Goal: Find contact information: Find contact information

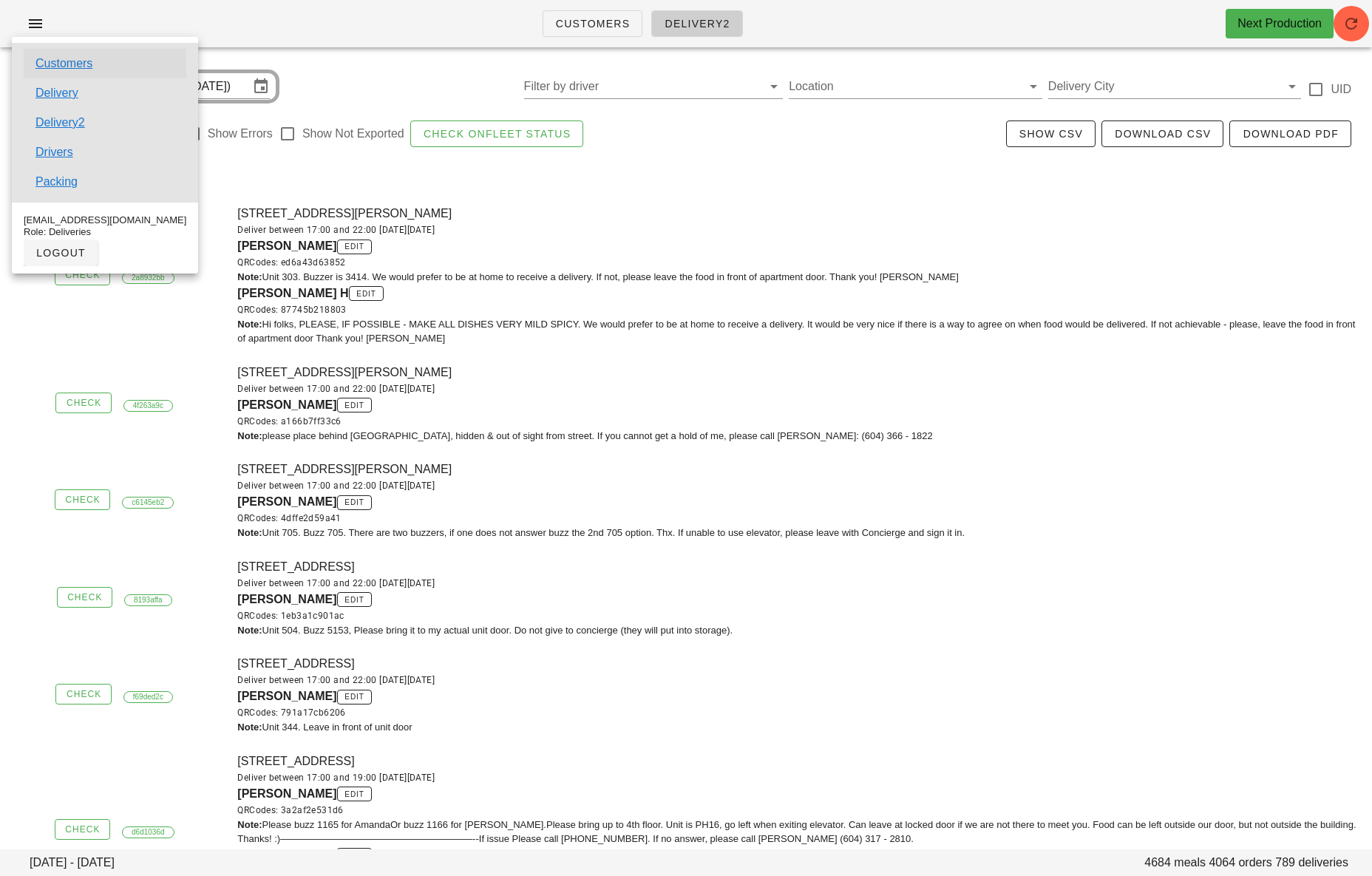
scroll to position [5, 0]
click at [64, 62] on link "Customers" at bounding box center [63, 63] width 57 height 18
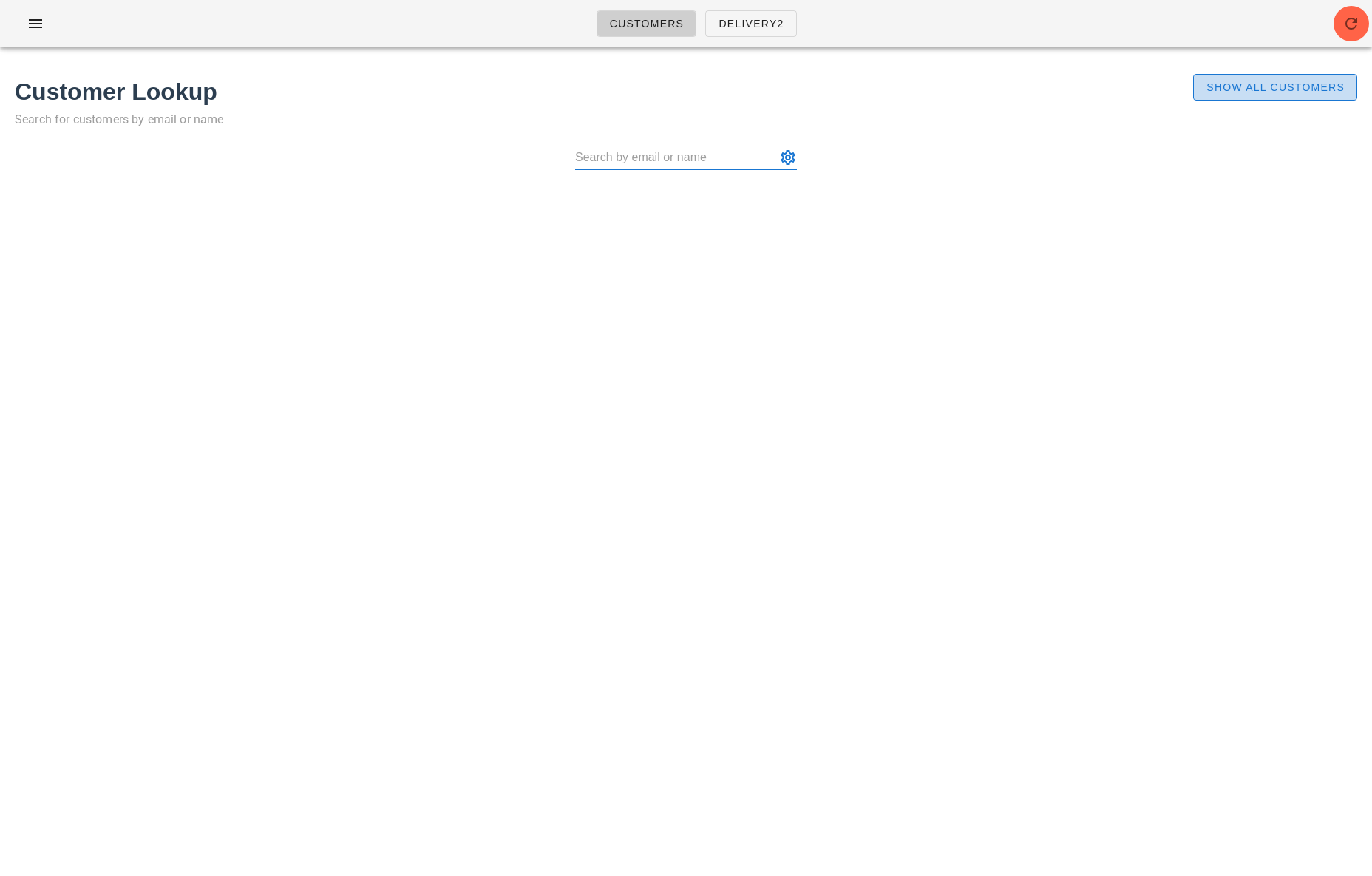
click at [1273, 91] on span "Show All Customers" at bounding box center [1275, 87] width 139 height 12
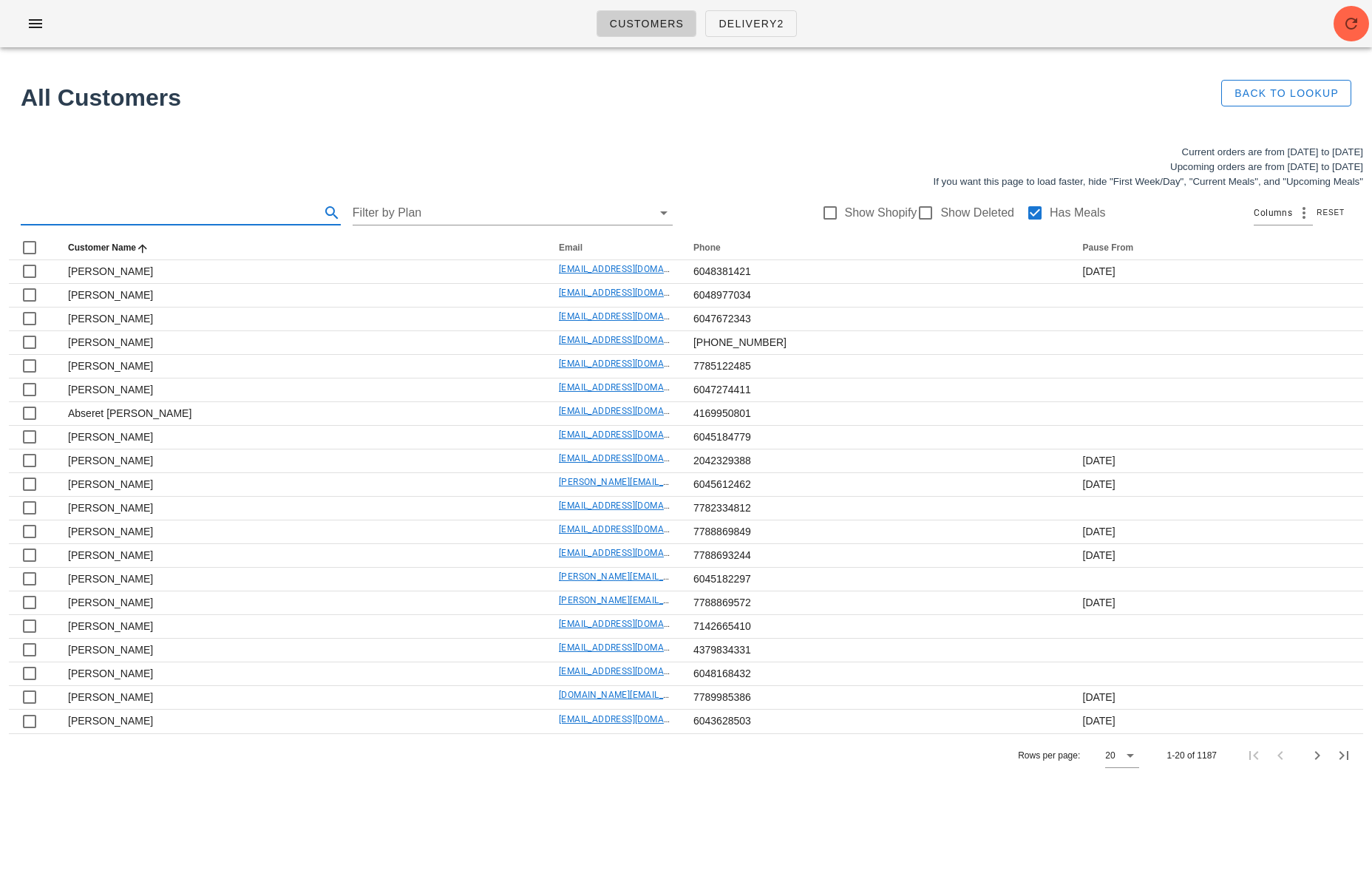
click at [89, 215] on input "text" at bounding box center [169, 213] width 297 height 24
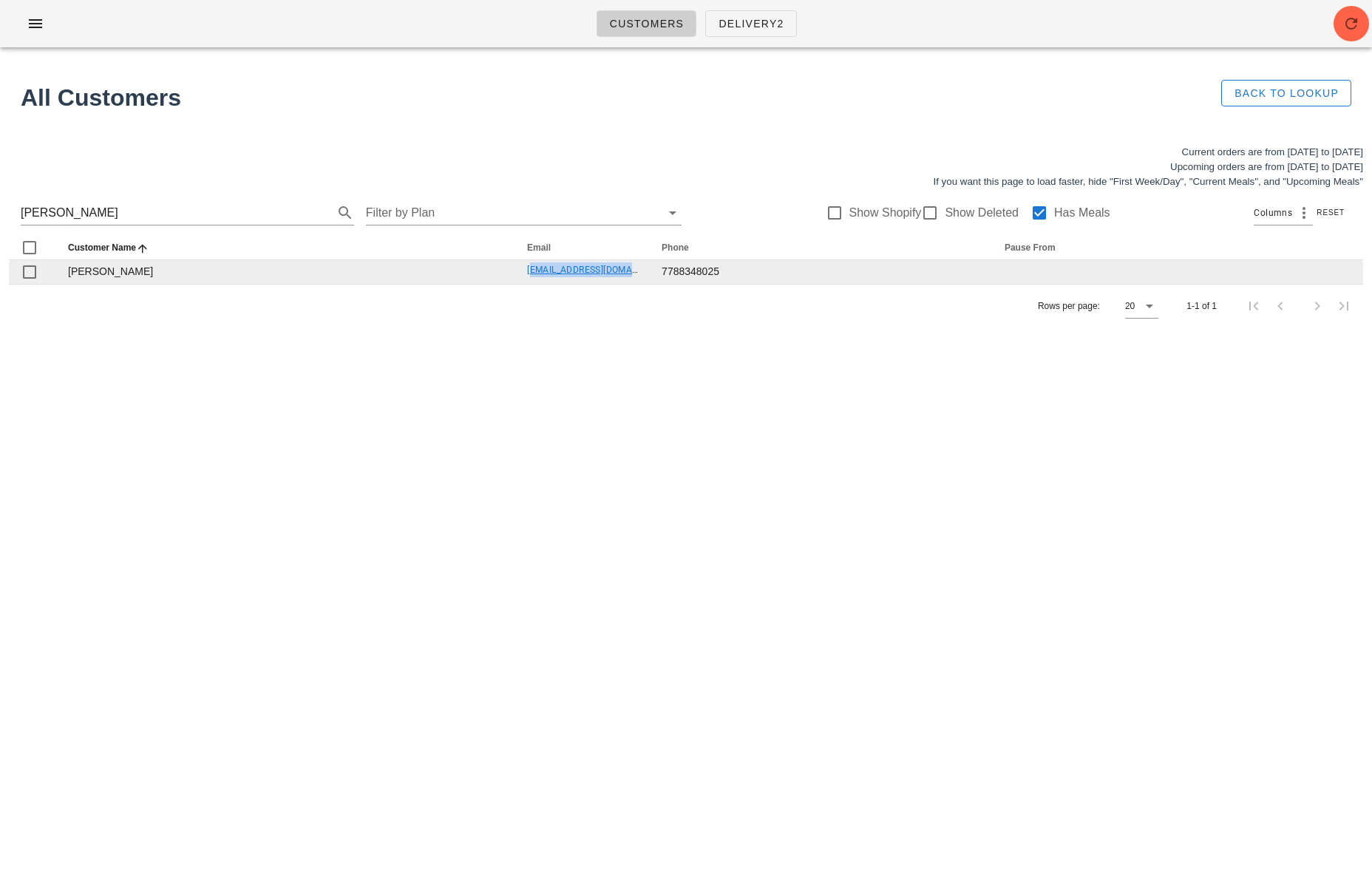
drag, startPoint x: 513, startPoint y: 272, endPoint x: 590, endPoint y: 270, distance: 77.0
click at [626, 270] on td "[EMAIL_ADDRESS][DOMAIN_NAME]" at bounding box center [582, 273] width 135 height 24
copy link "[EMAIL_ADDRESS][DOMAIN_NAME]"
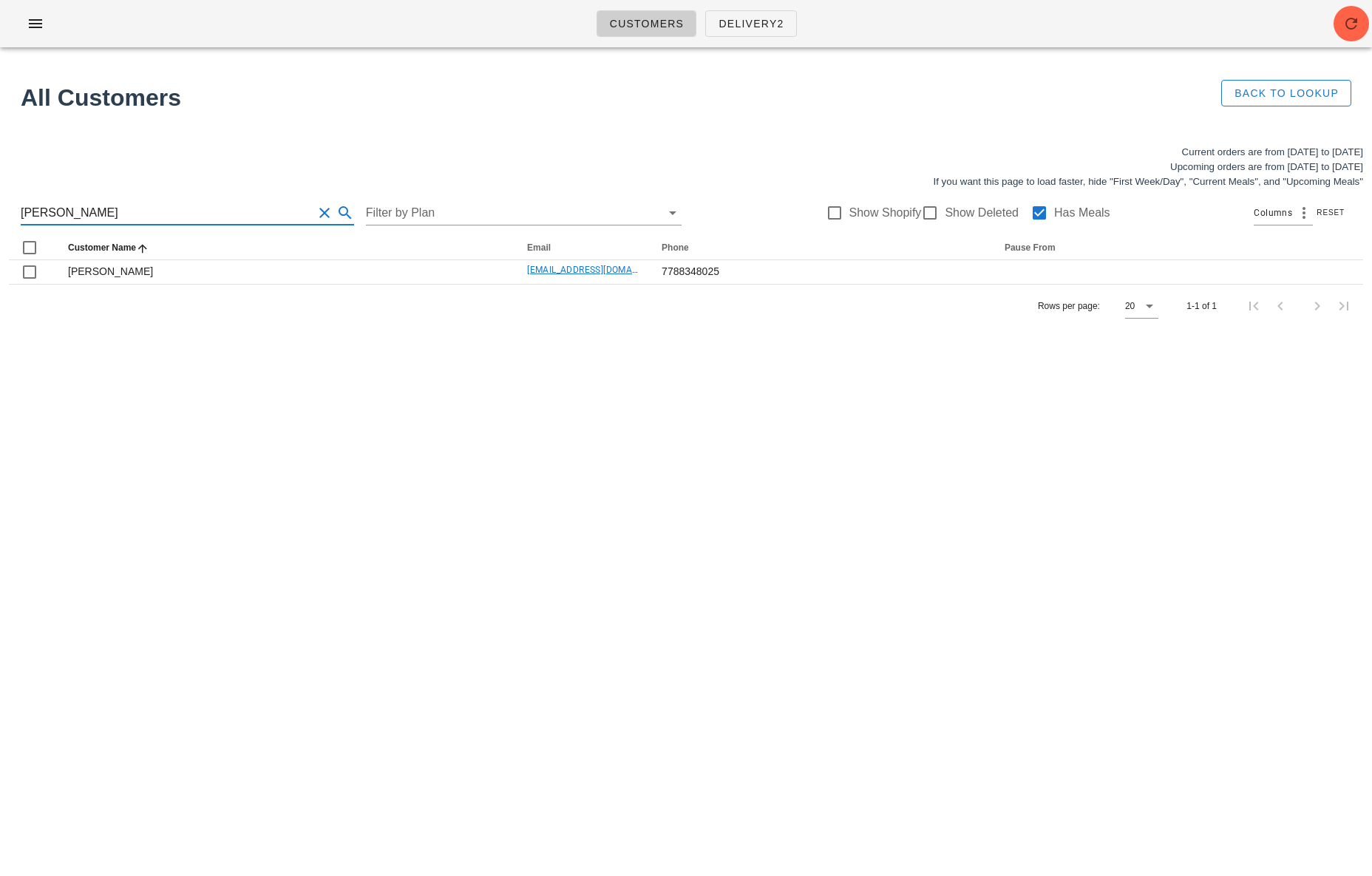
drag, startPoint x: 147, startPoint y: 215, endPoint x: -28, endPoint y: 209, distance: 175.1
click at [0, 209] on html "Customers Delivery2 All Customers Back to Lookup Current orders are from [DATE]…" at bounding box center [686, 438] width 1372 height 876
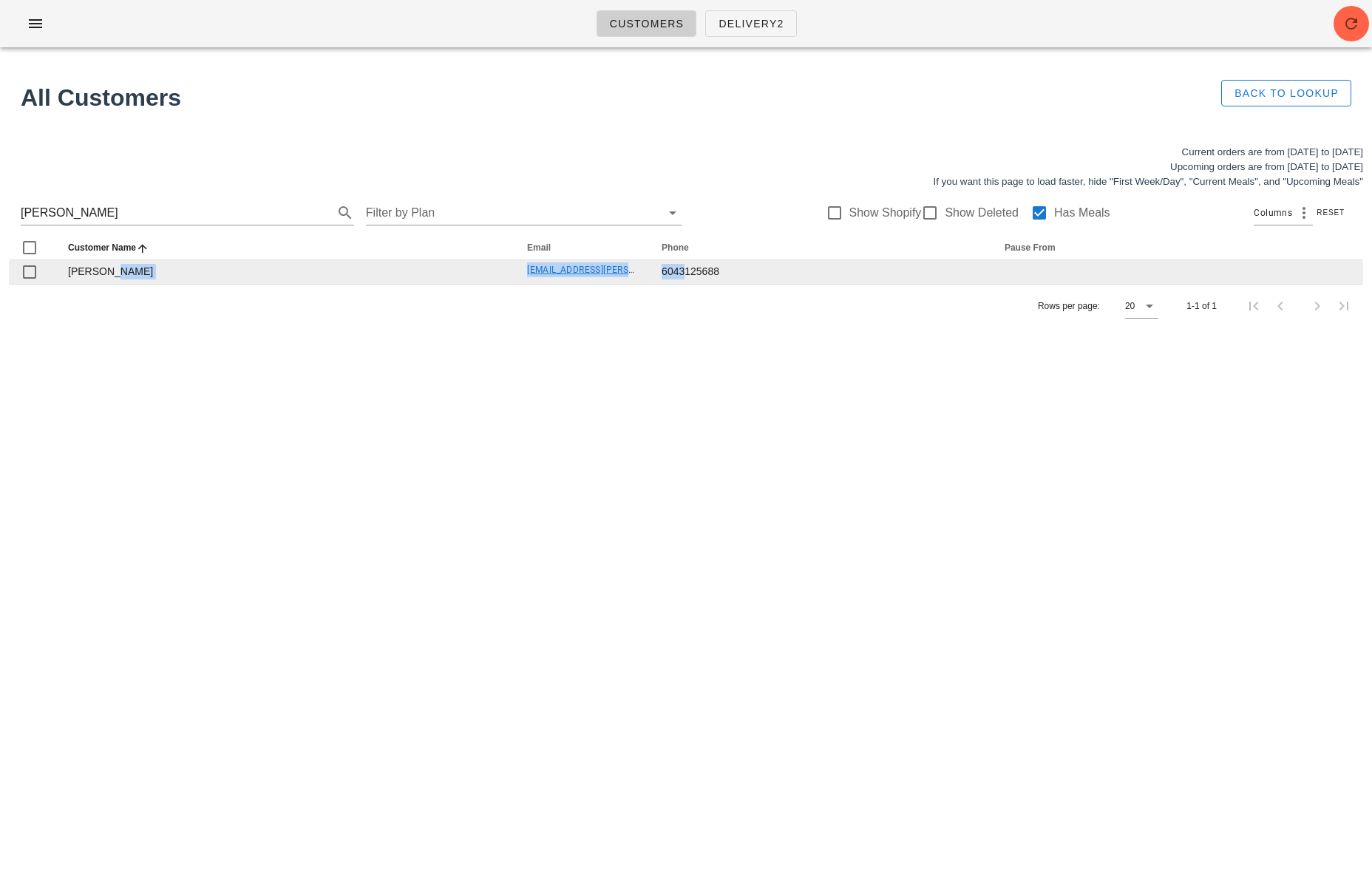
drag, startPoint x: 475, startPoint y: 270, endPoint x: 674, endPoint y: 267, distance: 199.0
click at [674, 267] on tr "[PERSON_NAME] [EMAIL_ADDRESS][PERSON_NAME][DOMAIN_NAME] 6043125688" at bounding box center [686, 273] width 1354 height 24
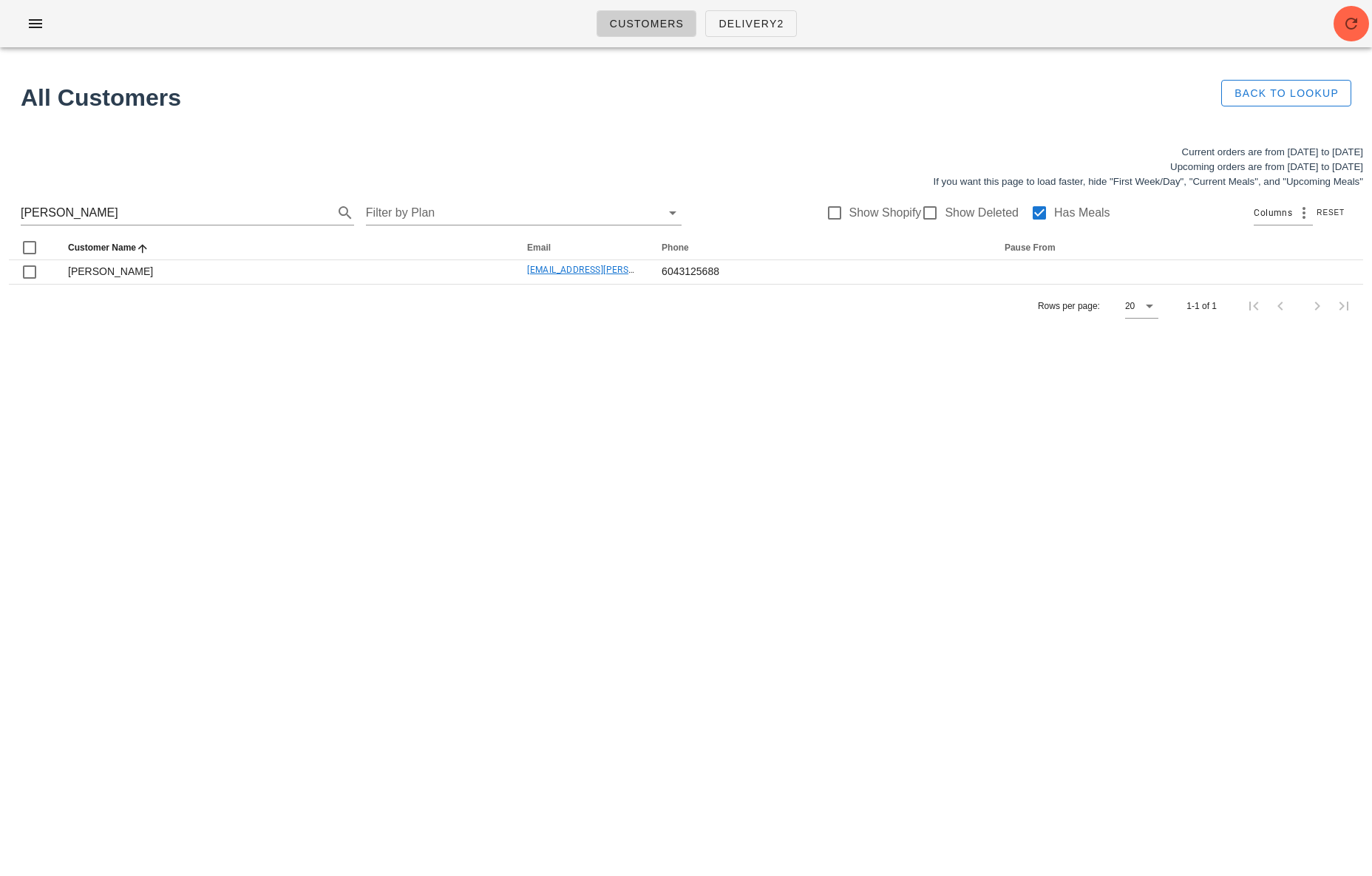
drag, startPoint x: 645, startPoint y: 337, endPoint x: 611, endPoint y: 315, distance: 40.5
click at [629, 326] on div "Customers Delivery2 All Customers Back to Lookup Current orders are from [DATE]…" at bounding box center [686, 438] width 1372 height 876
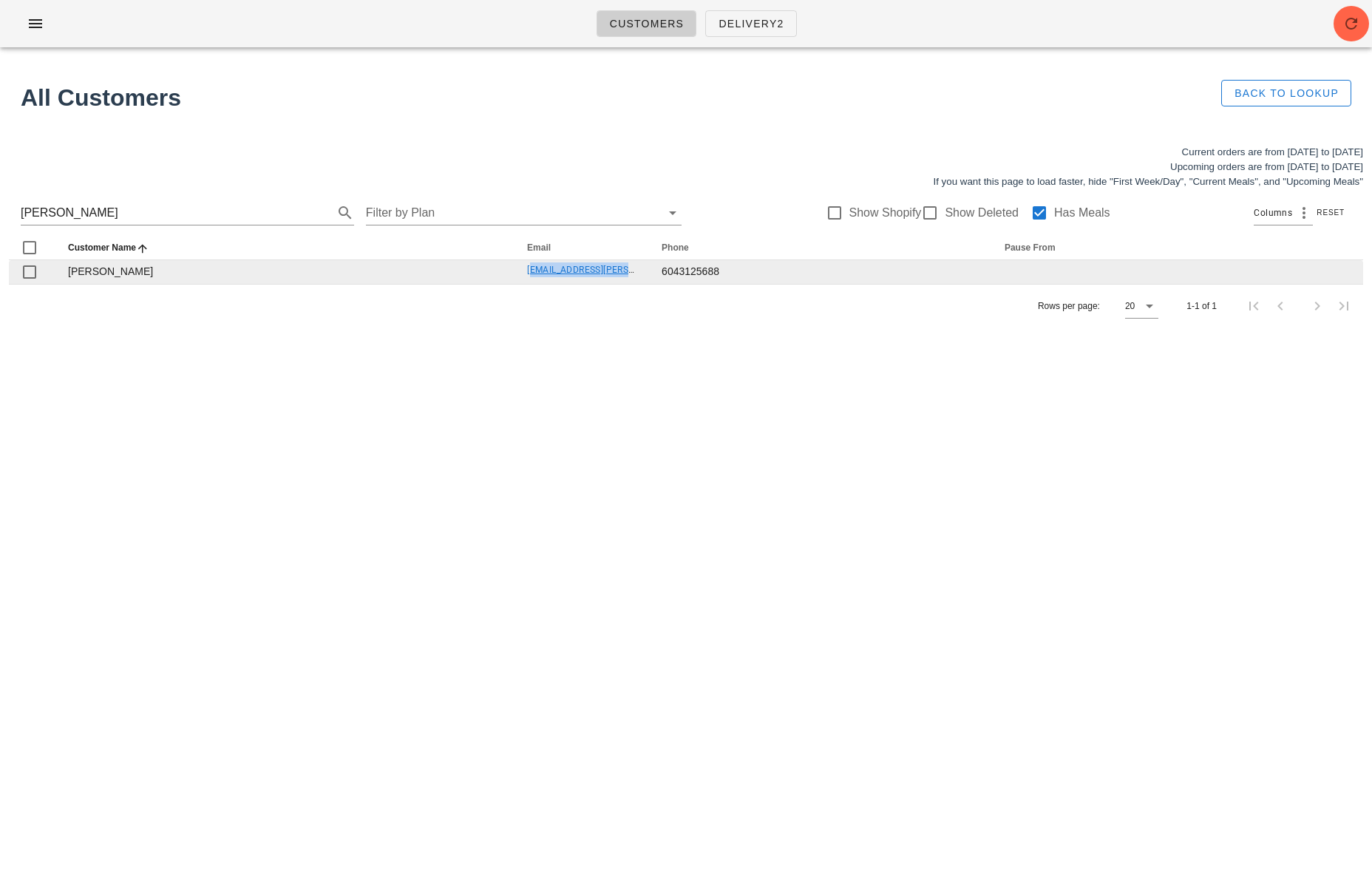
drag, startPoint x: 508, startPoint y: 271, endPoint x: 621, endPoint y: 263, distance: 113.3
click at [621, 263] on td "[EMAIL_ADDRESS][PERSON_NAME][DOMAIN_NAME]" at bounding box center [582, 273] width 135 height 24
copy link "[EMAIL_ADDRESS][PERSON_NAME][DOMAIN_NAME]"
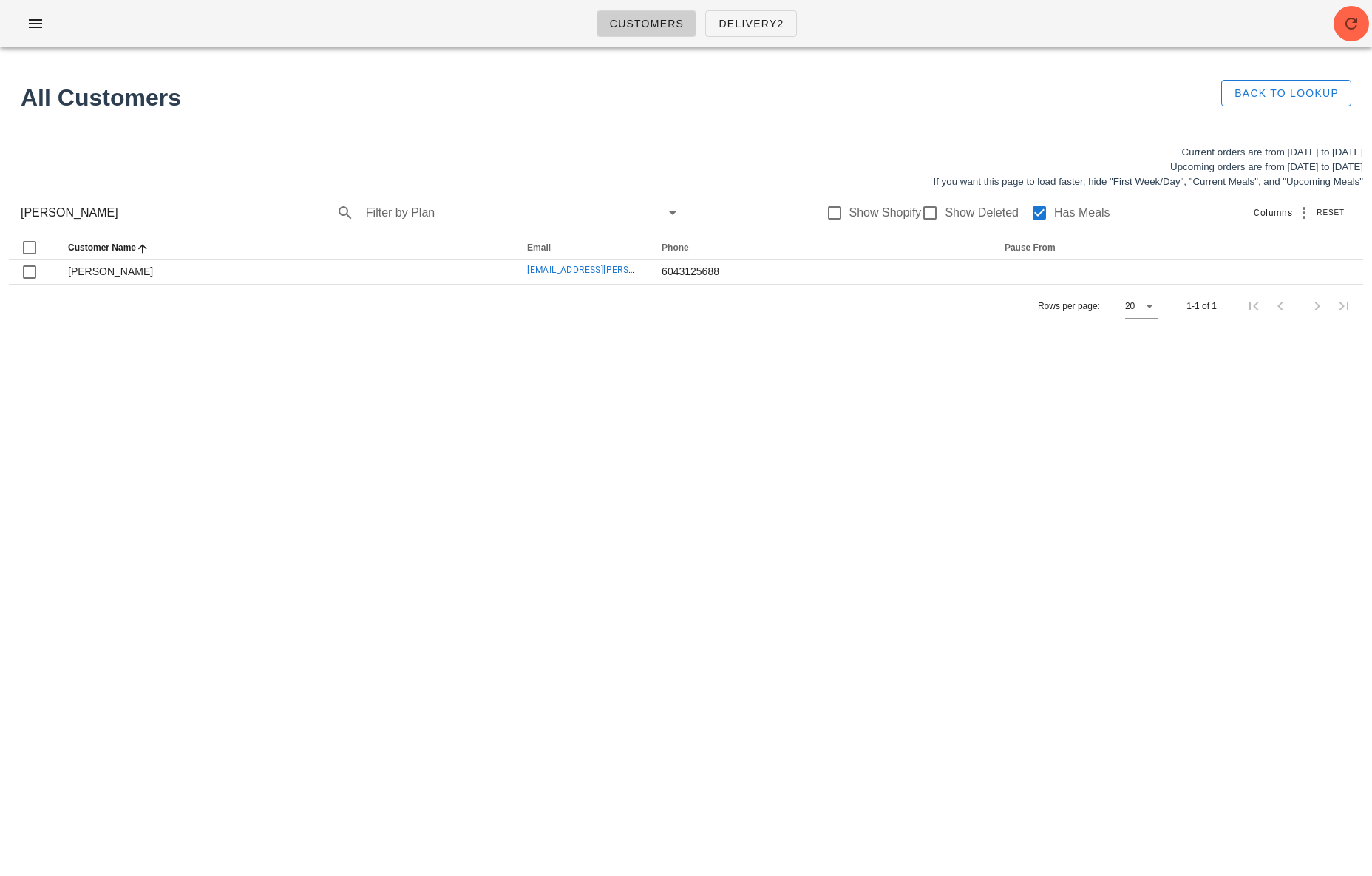
drag, startPoint x: 568, startPoint y: 342, endPoint x: 555, endPoint y: 342, distance: 13.0
click at [566, 342] on div "Customers Delivery2 All Customers Back to Lookup Current orders are from [DATE]…" at bounding box center [686, 438] width 1372 height 876
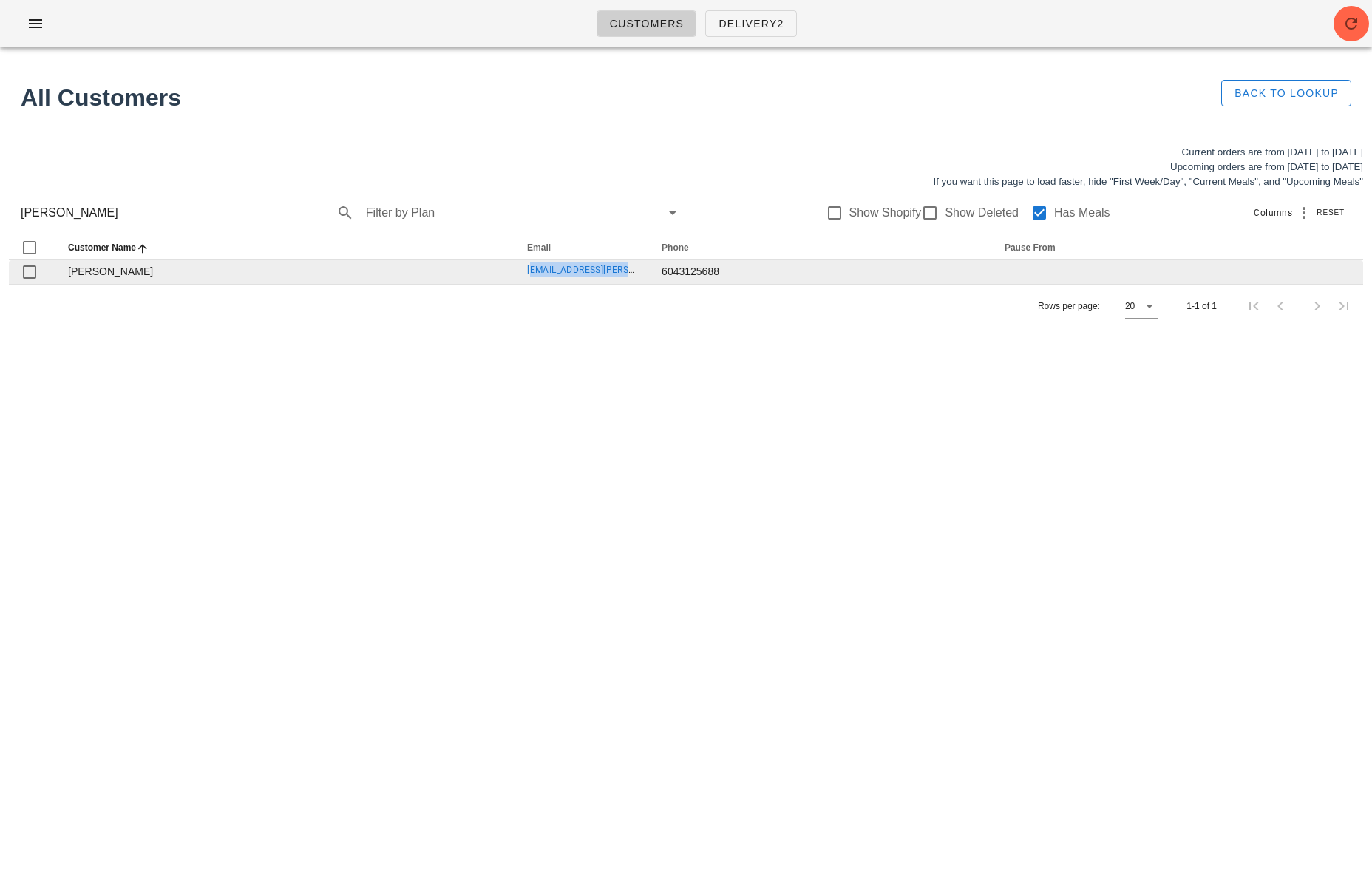
drag, startPoint x: 511, startPoint y: 267, endPoint x: 627, endPoint y: 268, distance: 116.0
click at [627, 268] on td "[EMAIL_ADDRESS][PERSON_NAME][DOMAIN_NAME]" at bounding box center [582, 273] width 135 height 24
copy link "[EMAIL_ADDRESS][PERSON_NAME][DOMAIN_NAME]"
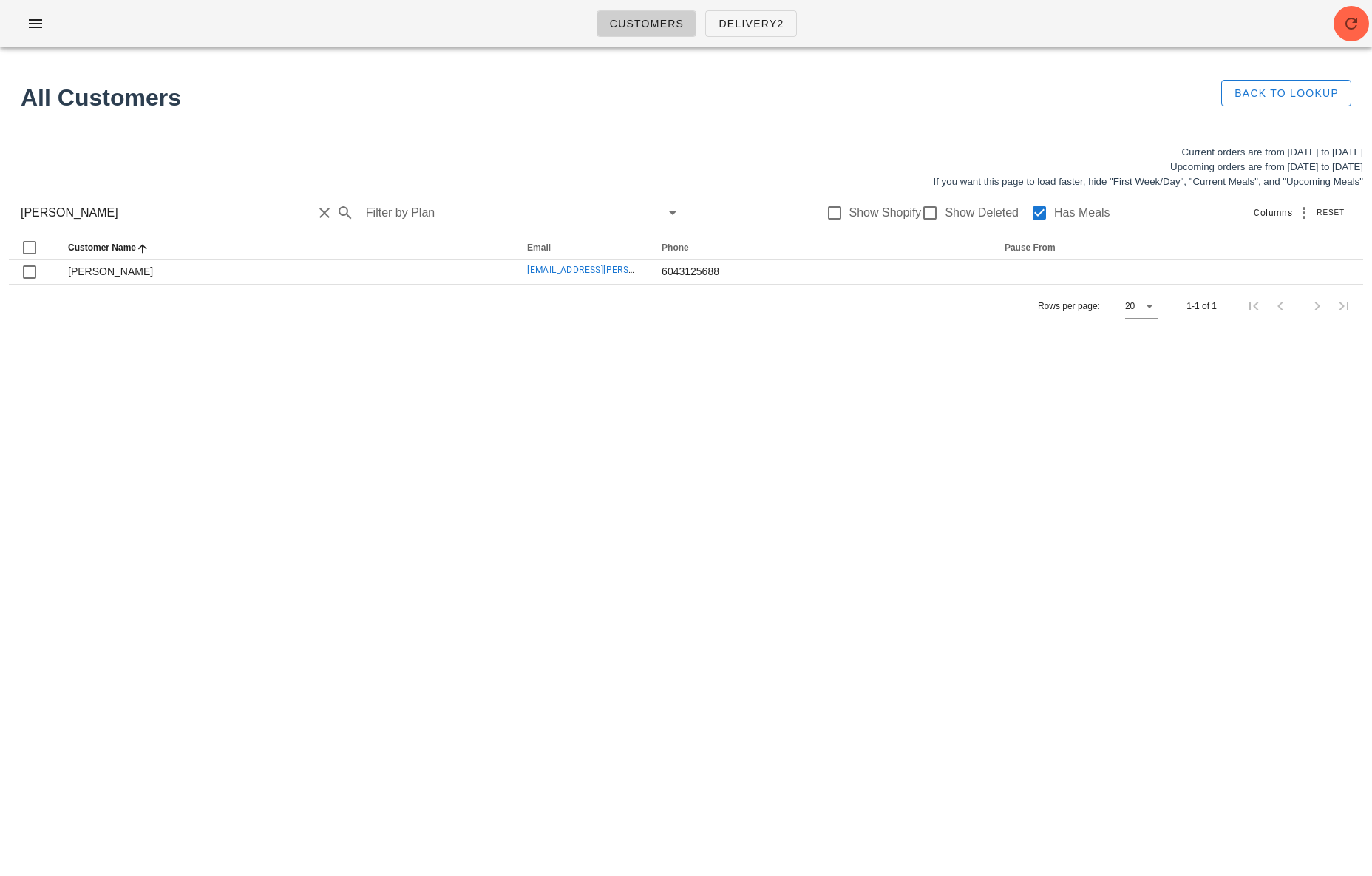
click at [99, 216] on input "[PERSON_NAME]" at bounding box center [166, 213] width 292 height 24
drag, startPoint x: 87, startPoint y: 214, endPoint x: 6, endPoint y: 212, distance: 81.0
click at [5, 213] on div "Current orders are from [DATE] to [DATE] Upcoming orders are from [DATE] to [DA…" at bounding box center [686, 237] width 1372 height 201
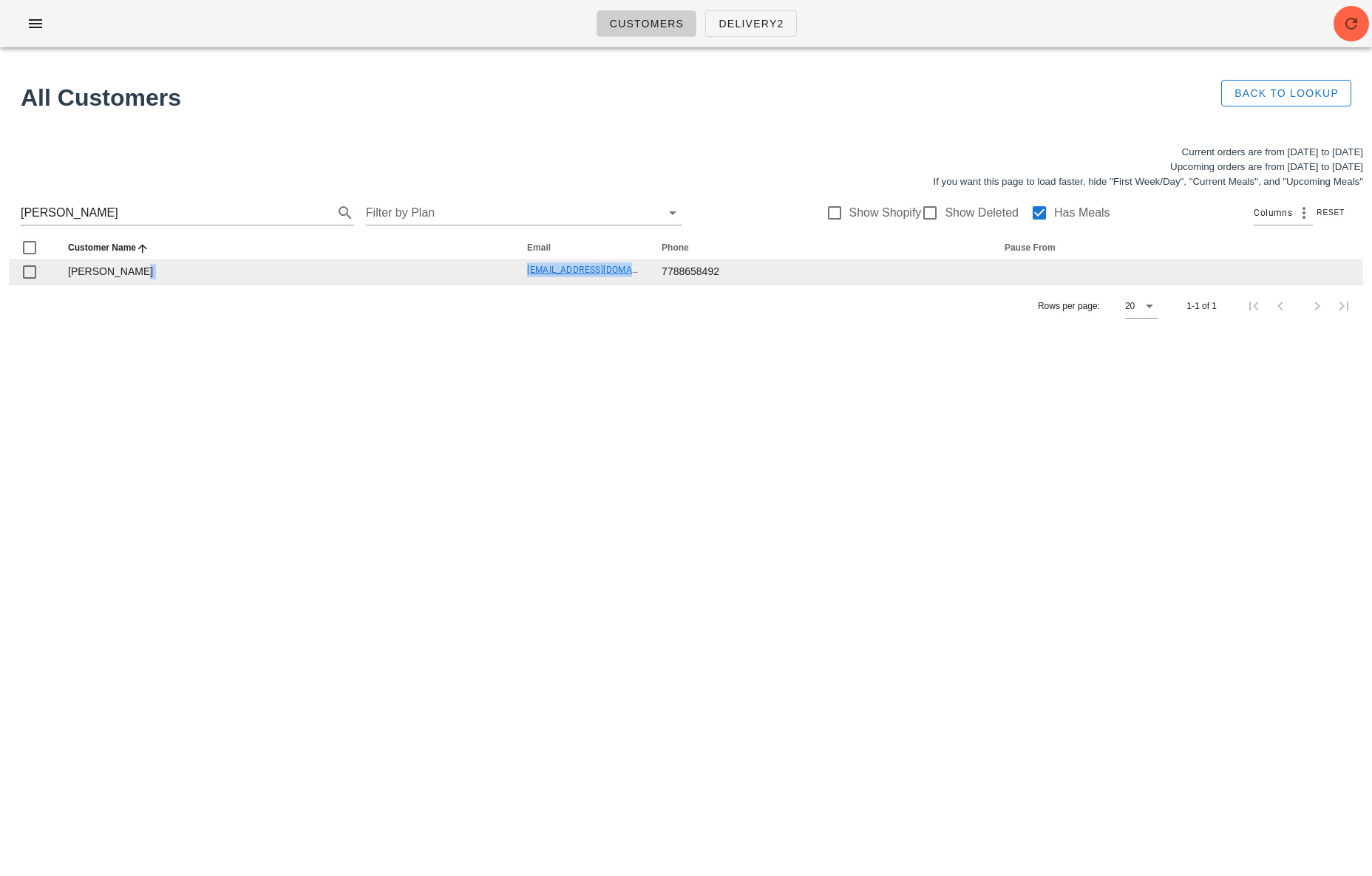
drag, startPoint x: 504, startPoint y: 277, endPoint x: 623, endPoint y: 267, distance: 119.4
click at [624, 267] on tr "[PERSON_NAME] [PERSON_NAME][EMAIL_ADDRESS][DOMAIN_NAME] 7788658492" at bounding box center [686, 273] width 1354 height 24
copy tr "[EMAIL_ADDRESS][DOMAIN_NAME]"
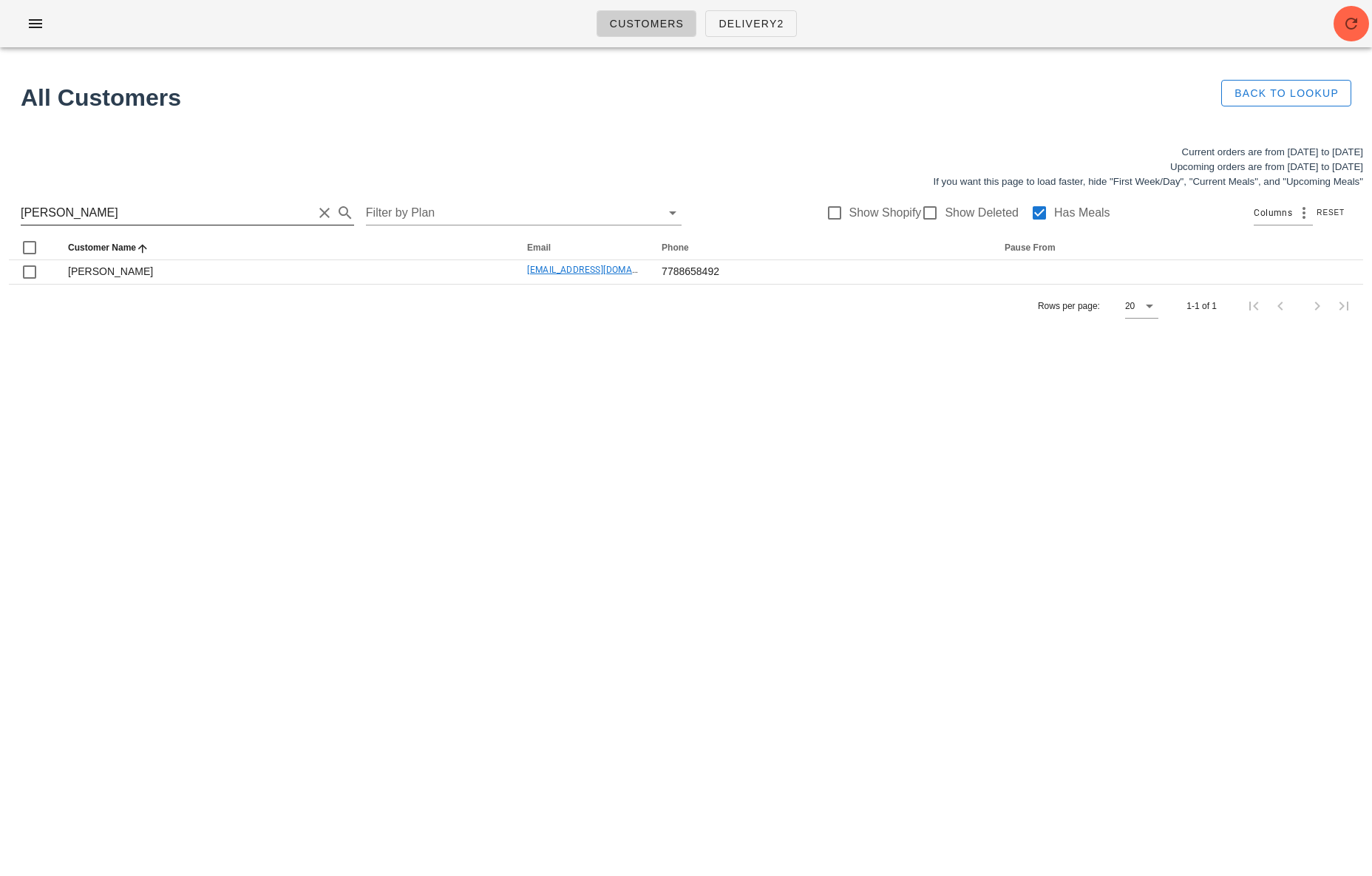
click at [162, 213] on input "[PERSON_NAME]" at bounding box center [166, 213] width 292 height 24
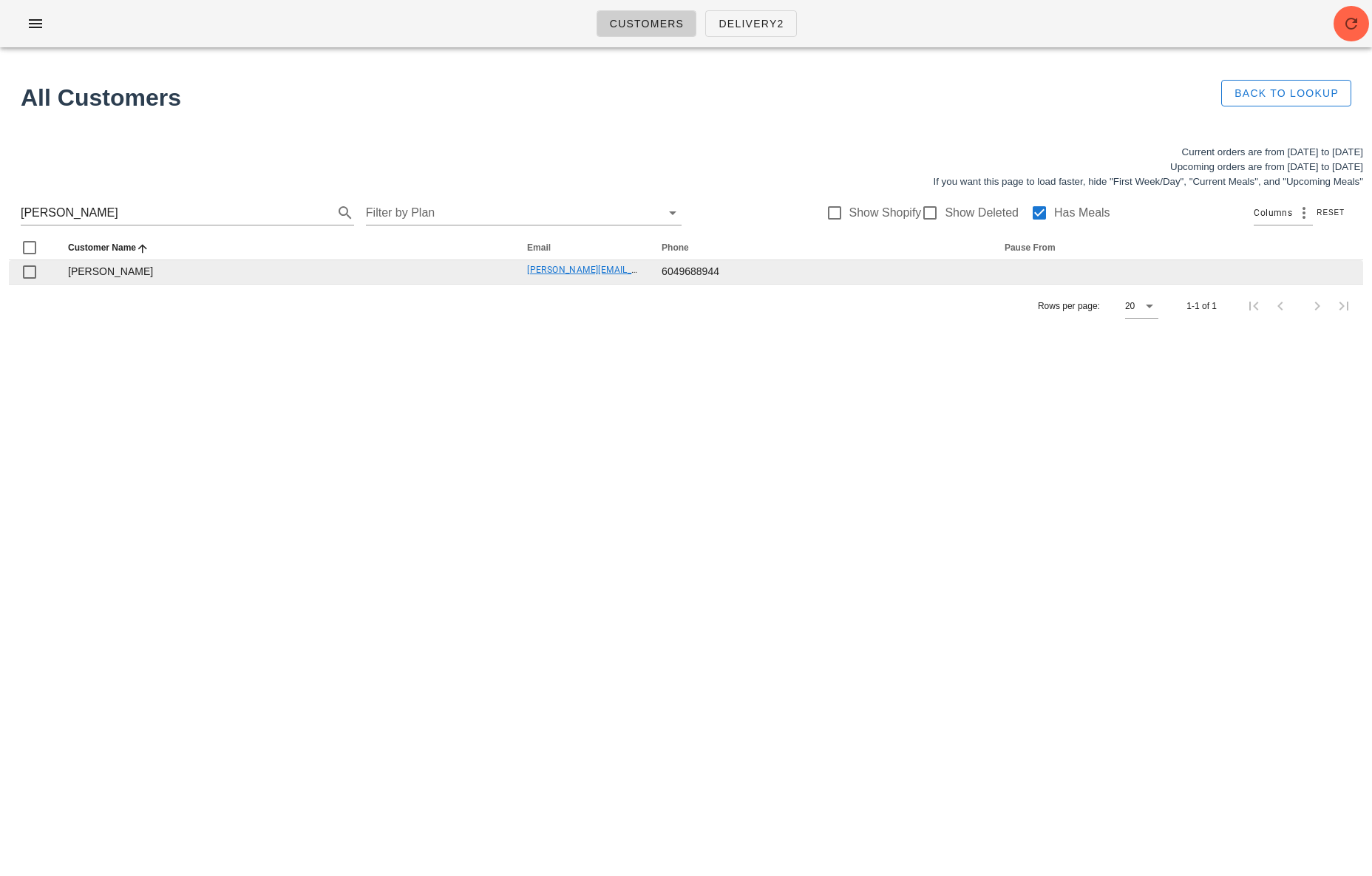
drag, startPoint x: 495, startPoint y: 272, endPoint x: 517, endPoint y: 271, distance: 22.0
click at [517, 271] on tr "[PERSON_NAME] [PERSON_NAME][EMAIL_ADDRESS][PERSON_NAME][DOMAIN_NAME] 6049688944" at bounding box center [686, 273] width 1354 height 24
click at [535, 270] on link "[PERSON_NAME][EMAIL_ADDRESS][PERSON_NAME][DOMAIN_NAME]" at bounding box center [672, 270] width 290 height 10
drag, startPoint x: 505, startPoint y: 267, endPoint x: 612, endPoint y: 267, distance: 107.0
click at [613, 267] on tr "[PERSON_NAME] [PERSON_NAME][EMAIL_ADDRESS][PERSON_NAME][DOMAIN_NAME] 6049688944" at bounding box center [686, 273] width 1354 height 24
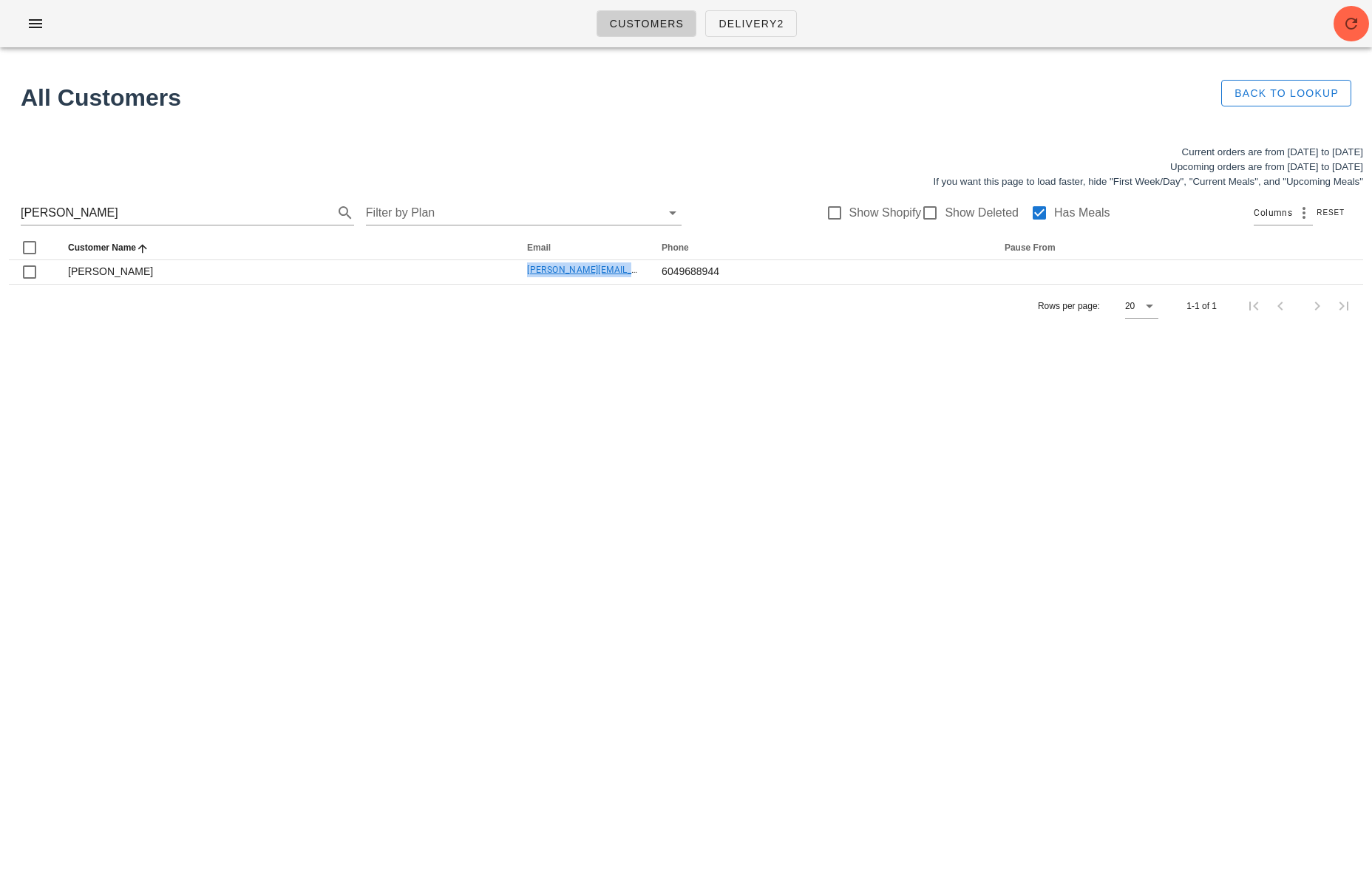
copy tr "[PERSON_NAME][EMAIL_ADDRESS][PERSON_NAME]"
drag, startPoint x: 662, startPoint y: 325, endPoint x: 572, endPoint y: 293, distance: 95.5
click at [660, 324] on div "Rows per page: 20 1-1 of 1" at bounding box center [686, 305] width 1354 height 44
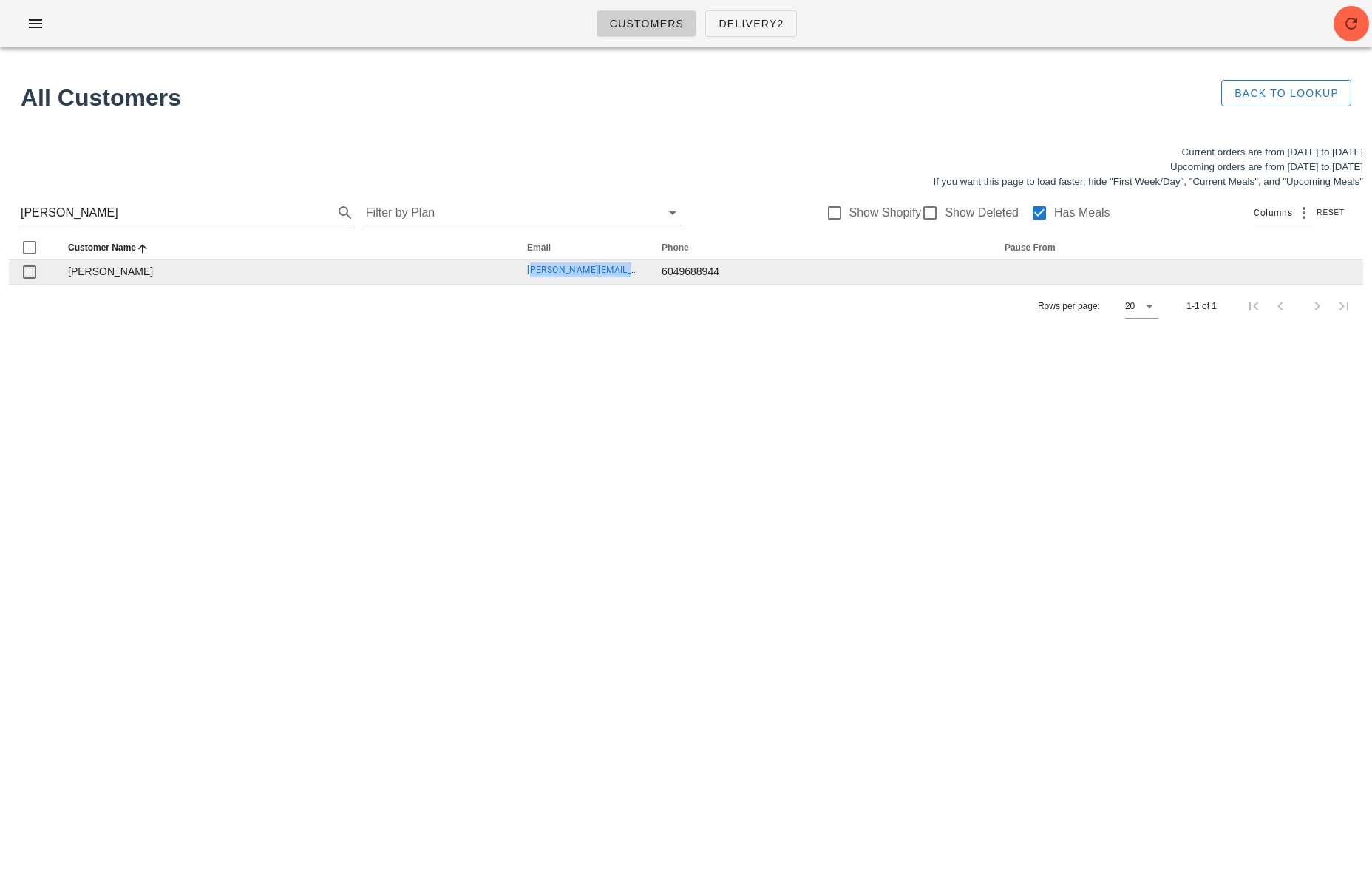
drag, startPoint x: 519, startPoint y: 270, endPoint x: 648, endPoint y: 272, distance: 129.0
click at [650, 272] on tr "[PERSON_NAME] [PERSON_NAME][EMAIL_ADDRESS][PERSON_NAME][DOMAIN_NAME] 6049688944" at bounding box center [686, 273] width 1354 height 24
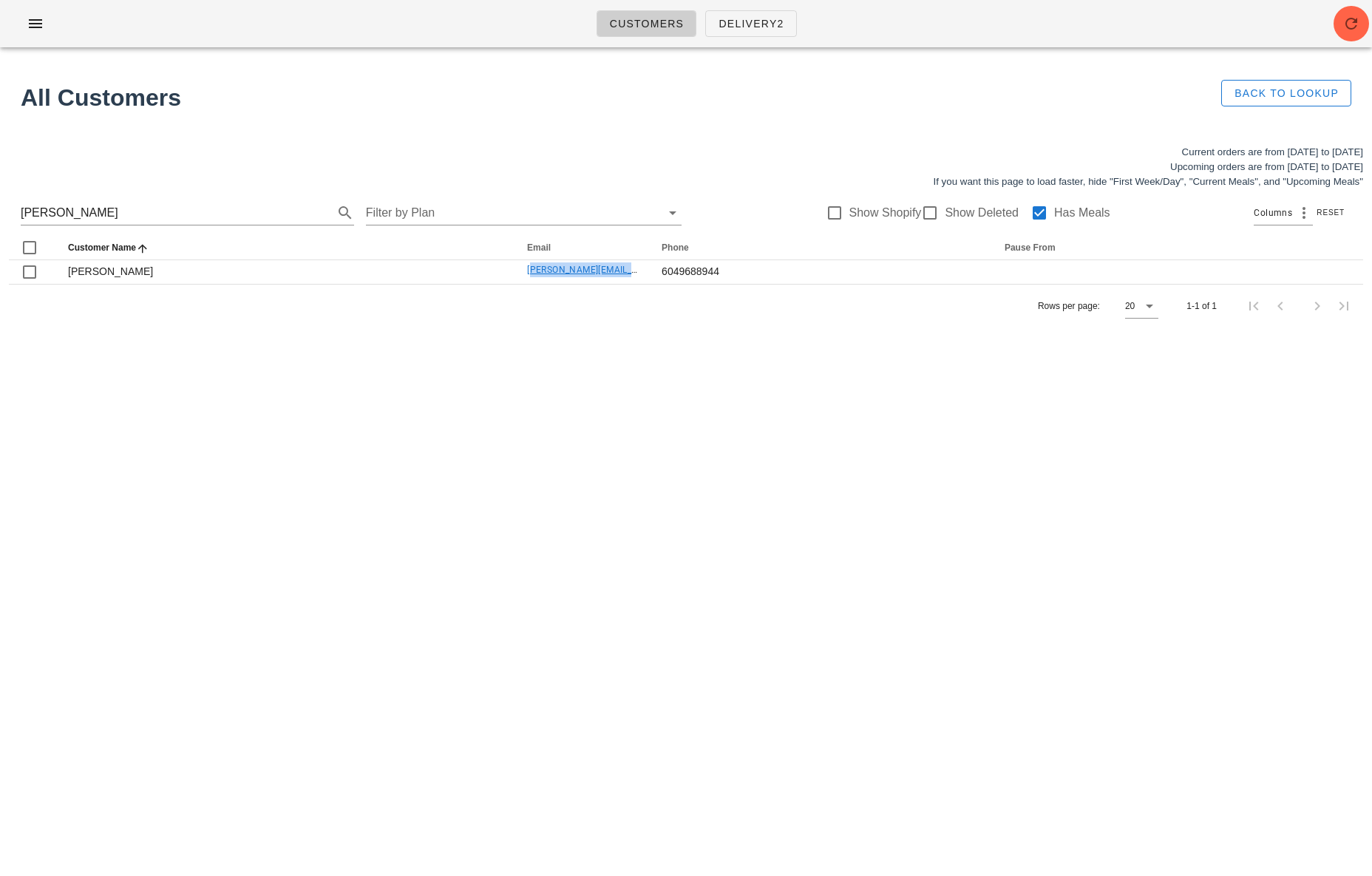
copy link "[PERSON_NAME][EMAIL_ADDRESS][PERSON_NAME][DOMAIN_NAME]"
click at [196, 219] on input "[PERSON_NAME]" at bounding box center [166, 213] width 292 height 24
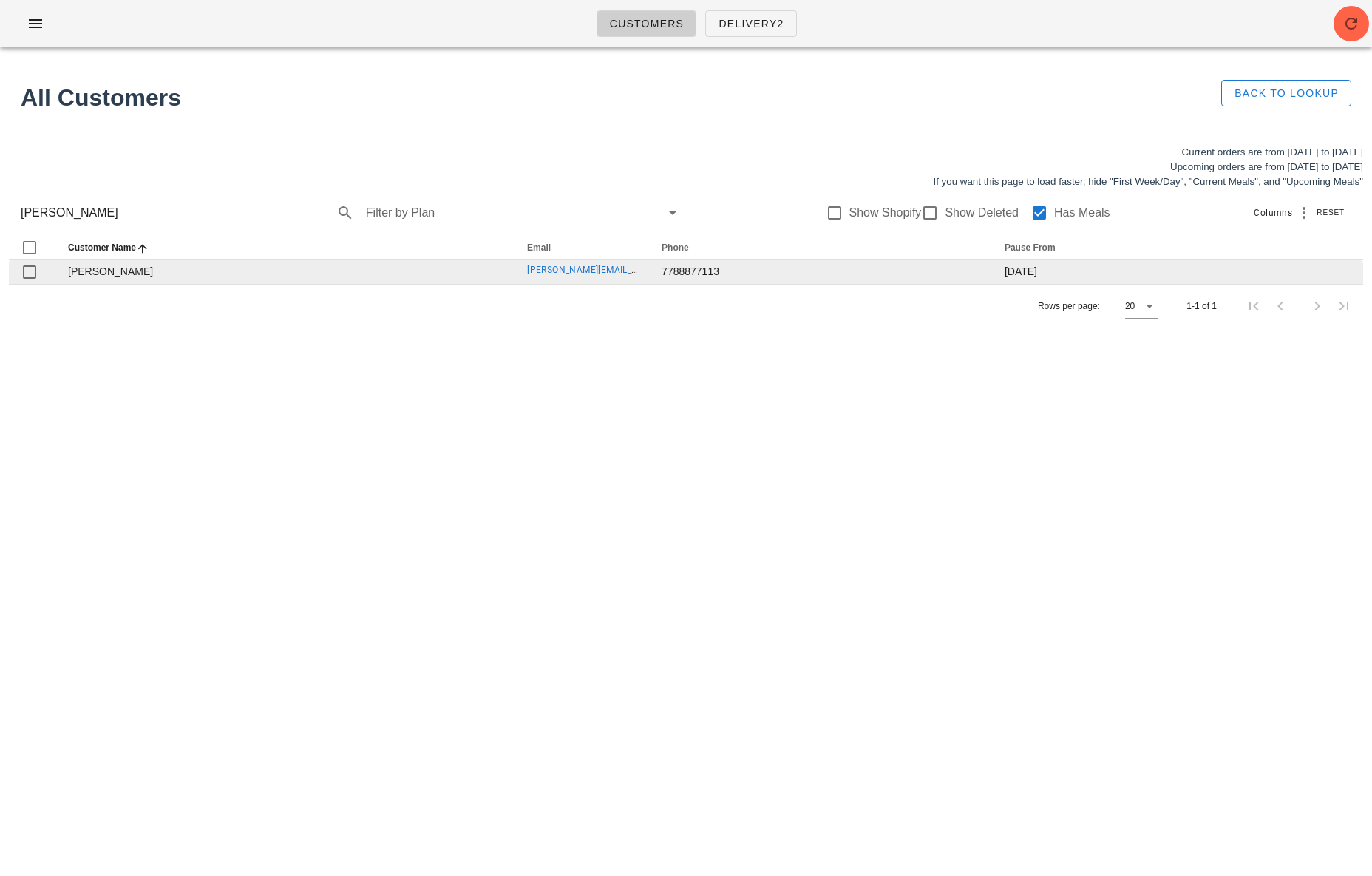
drag, startPoint x: 495, startPoint y: 270, endPoint x: 635, endPoint y: 267, distance: 140.0
click at [641, 267] on tr "[PERSON_NAME] [PERSON_NAME][EMAIL_ADDRESS][PERSON_NAME][DOMAIN_NAME] 7788877113…" at bounding box center [686, 273] width 1354 height 24
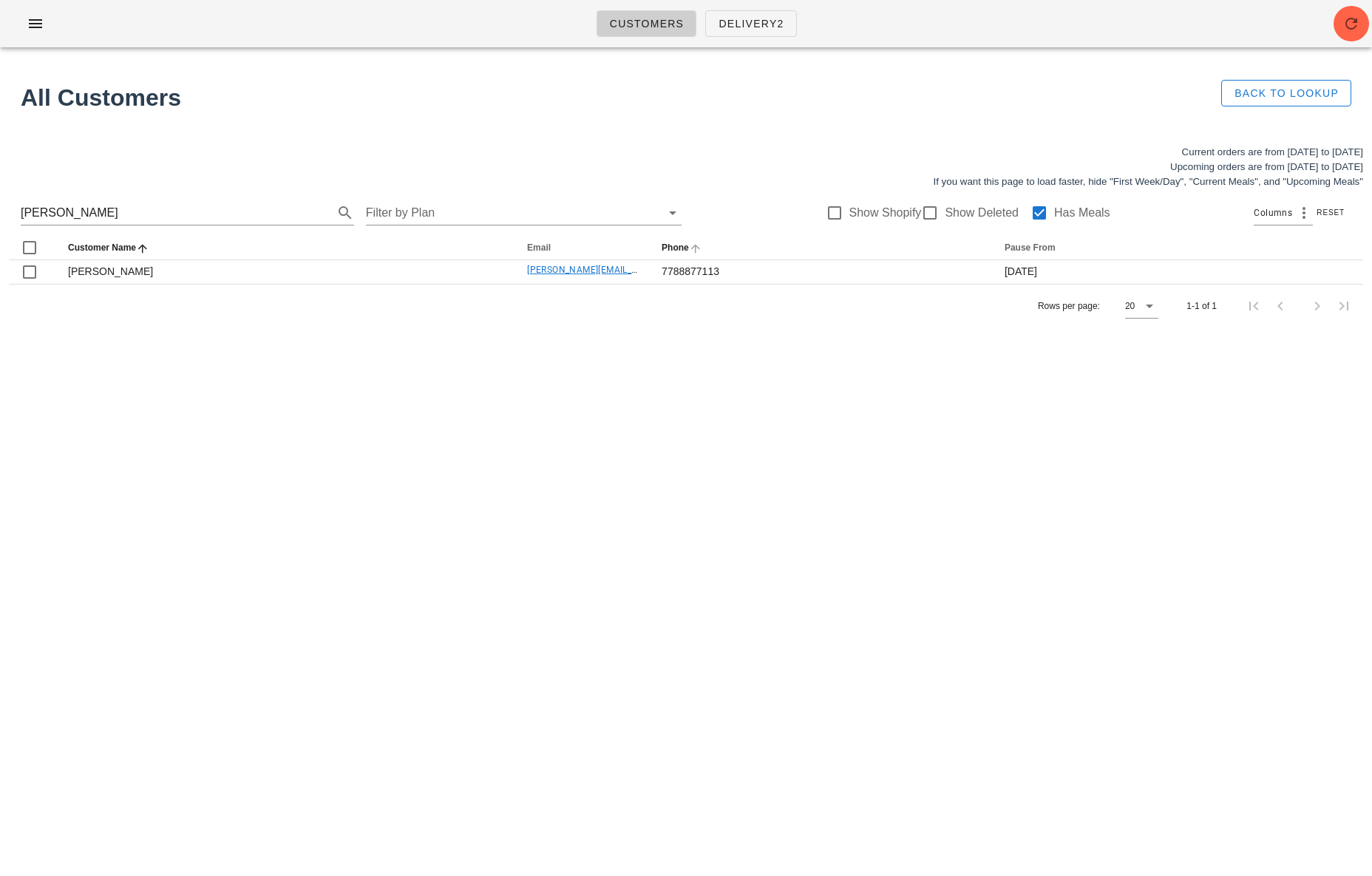
copy tr "[PERSON_NAME][EMAIL_ADDRESS][PERSON_NAME][DOMAIN_NAME]"
click at [189, 219] on input "[PERSON_NAME]" at bounding box center [166, 213] width 292 height 24
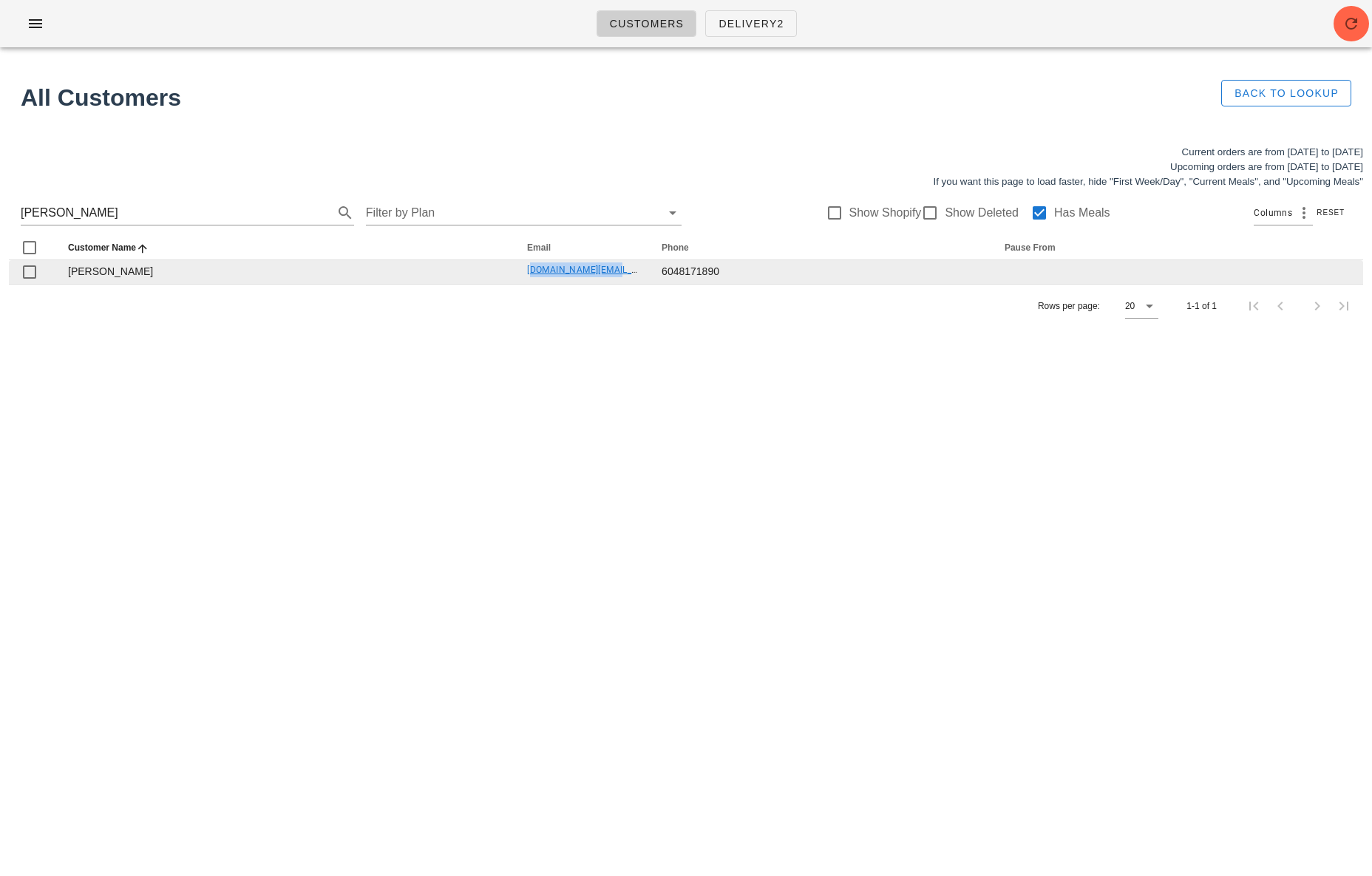
drag, startPoint x: 525, startPoint y: 269, endPoint x: 615, endPoint y: 267, distance: 90.0
click at [621, 267] on td "[DOMAIN_NAME][EMAIL_ADDRESS][DOMAIN_NAME]" at bounding box center [582, 273] width 135 height 24
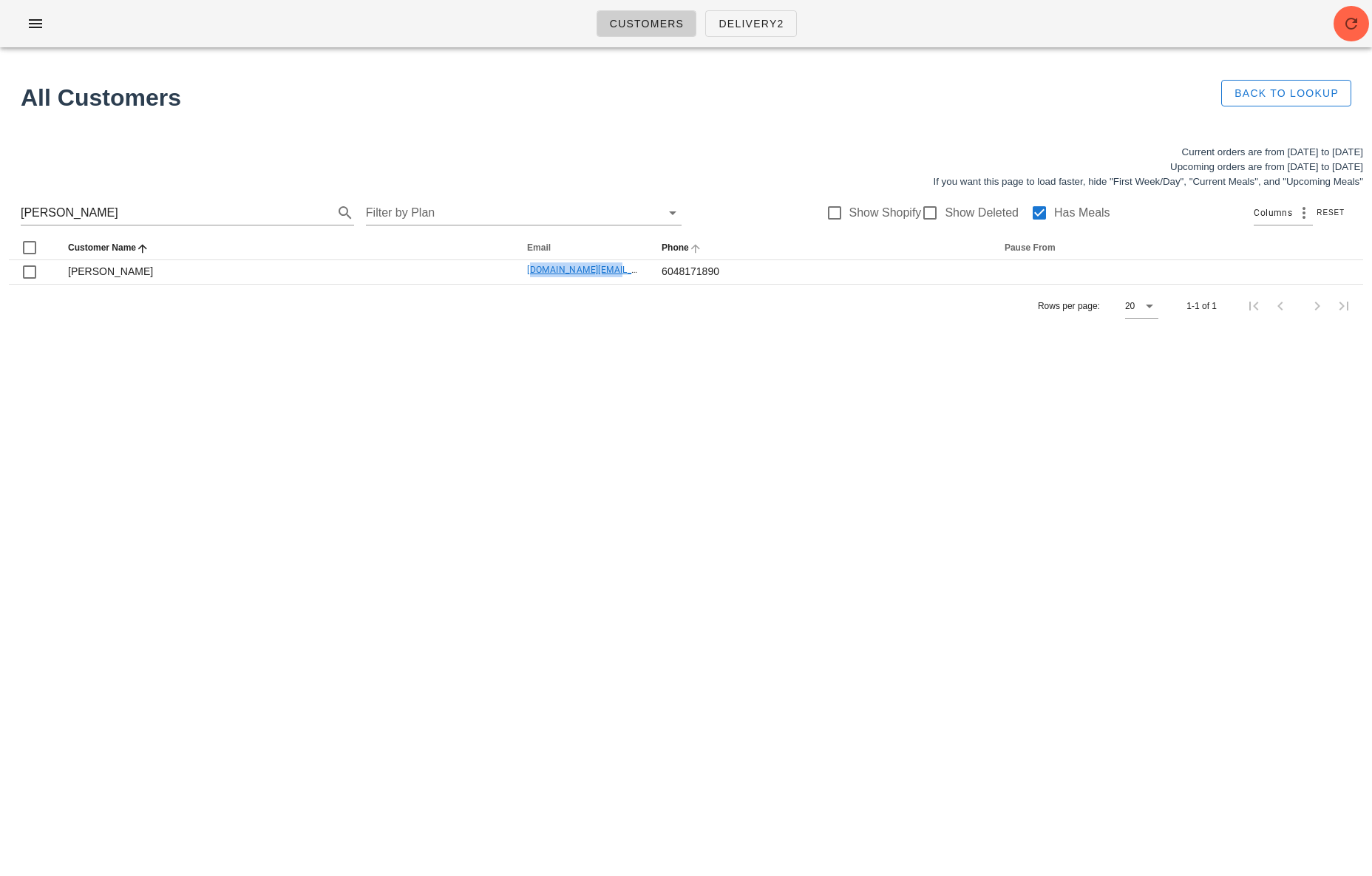
copy link "[DOMAIN_NAME][EMAIL_ADDRESS][DOMAIN_NAME]"
drag, startPoint x: 91, startPoint y: 213, endPoint x: 21, endPoint y: 213, distance: 70.0
click at [21, 213] on input "[PERSON_NAME]" at bounding box center [166, 213] width 292 height 24
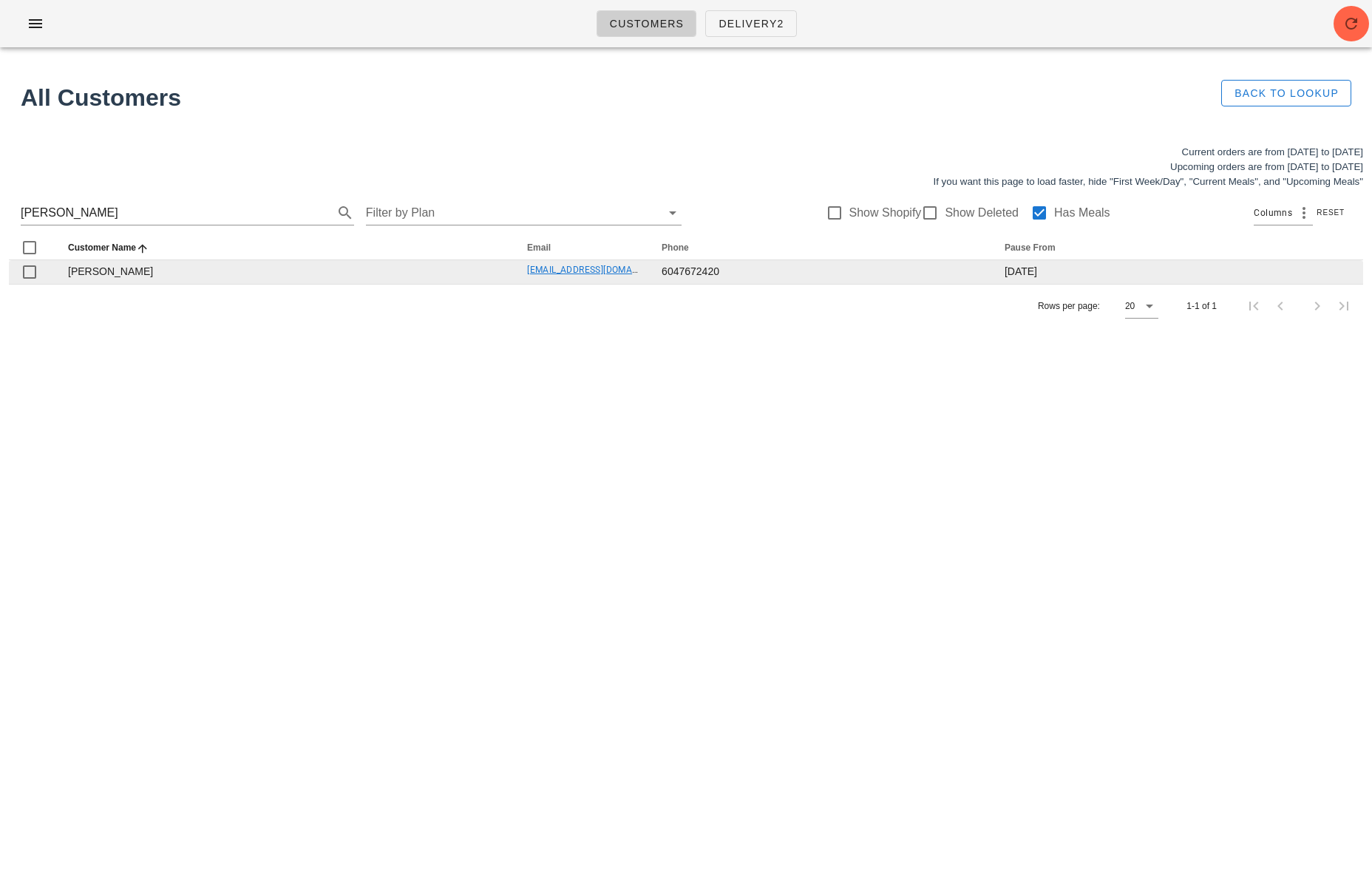
drag, startPoint x: 555, startPoint y: 273, endPoint x: 704, endPoint y: 269, distance: 149.1
click at [708, 269] on tr "[PERSON_NAME] [EMAIL_ADDRESS][DOMAIN_NAME] 6047672420 [DATE]" at bounding box center [686, 273] width 1354 height 24
copy tr "[EMAIL_ADDRESS][DOMAIN_NAME]"
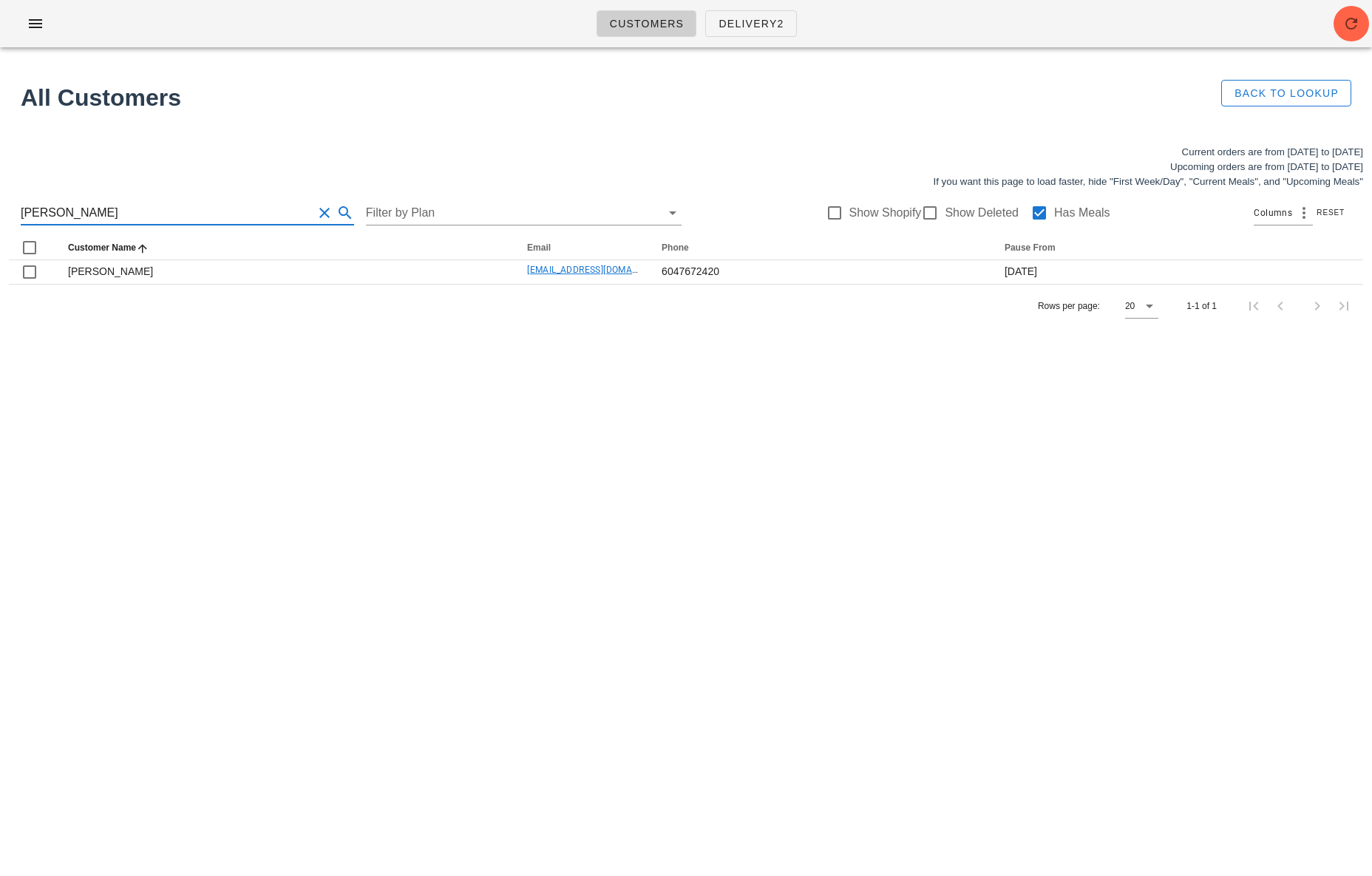
drag, startPoint x: 159, startPoint y: 209, endPoint x: 25, endPoint y: 197, distance: 134.5
click at [25, 197] on div "[PERSON_NAME] Filter by Plan Show Shopify Show Deleted Has Meals Columns Reset" at bounding box center [686, 213] width 1354 height 47
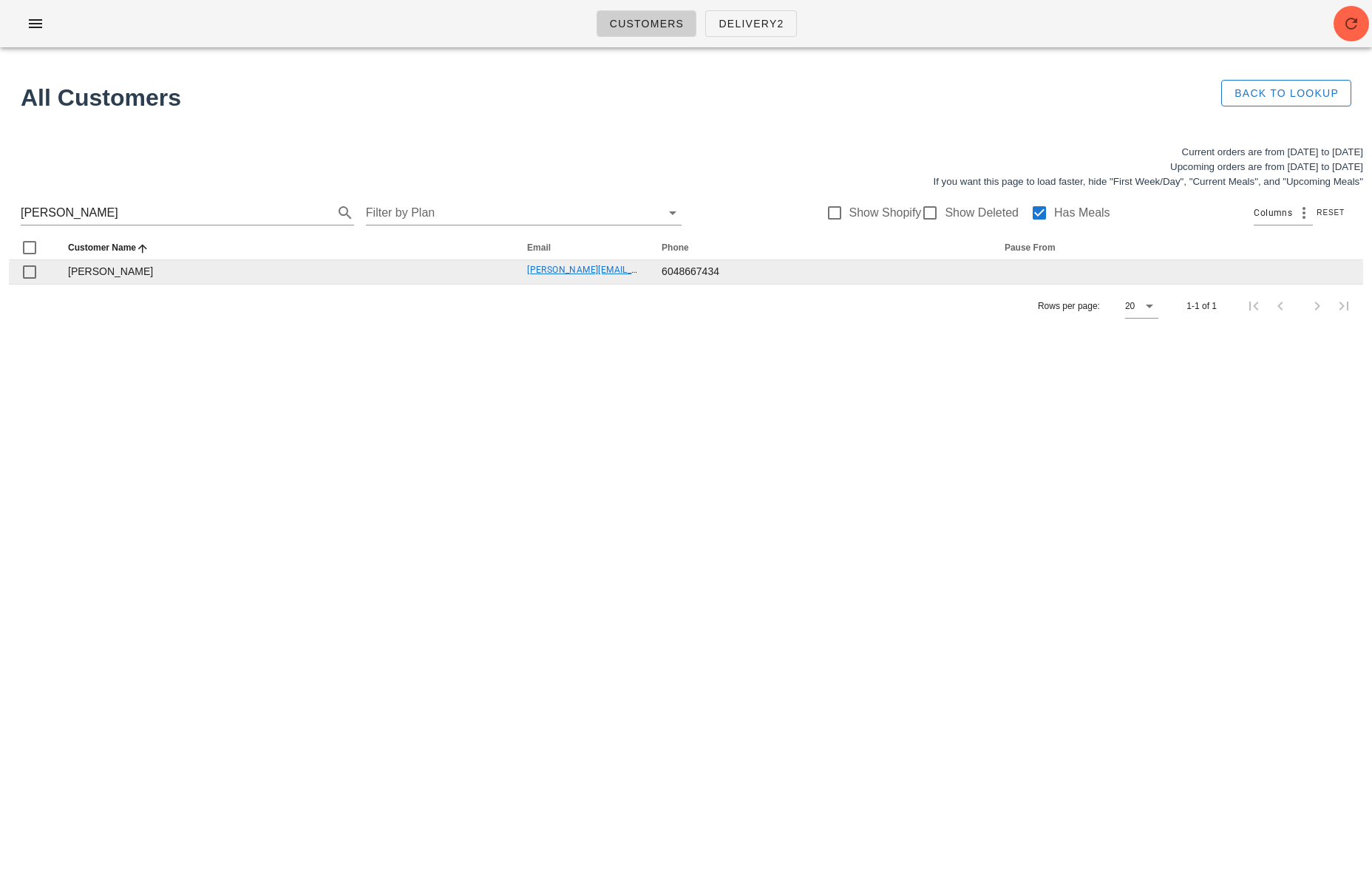
drag, startPoint x: 428, startPoint y: 273, endPoint x: 657, endPoint y: 265, distance: 229.1
click at [661, 265] on tr "[PERSON_NAME] [PERSON_NAME][EMAIL_ADDRESS][DOMAIN_NAME] 6048667434" at bounding box center [686, 273] width 1354 height 24
drag, startPoint x: 626, startPoint y: 382, endPoint x: 537, endPoint y: 273, distance: 140.7
click at [614, 364] on div "Customers Delivery2 All Customers Back to Lookup Current orders are from [DATE]…" at bounding box center [686, 438] width 1372 height 876
drag, startPoint x: 512, startPoint y: 271, endPoint x: 632, endPoint y: 268, distance: 120.0
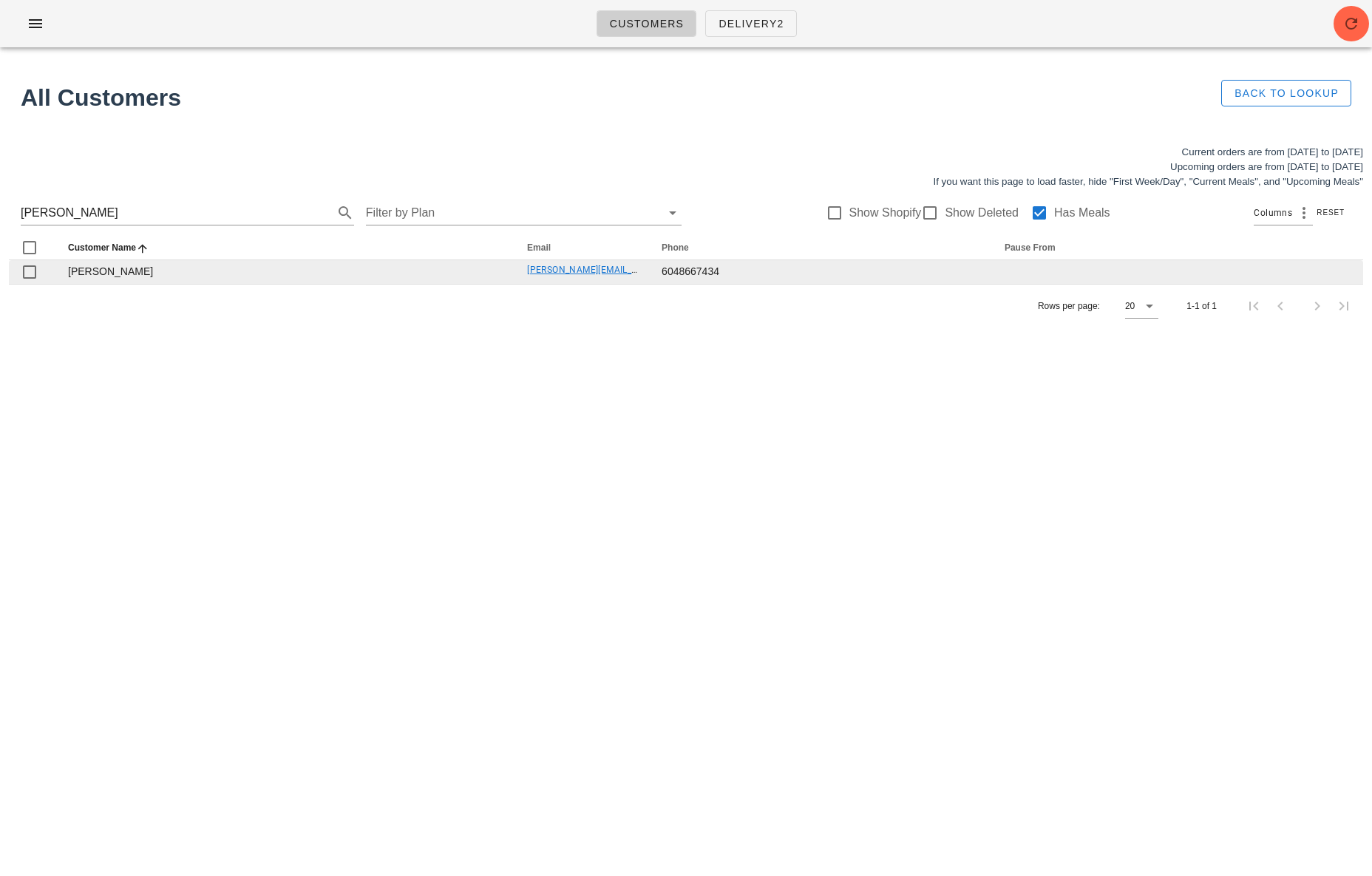
click at [636, 268] on tr "[PERSON_NAME] [PERSON_NAME][EMAIL_ADDRESS][DOMAIN_NAME] 6048667434" at bounding box center [686, 273] width 1354 height 24
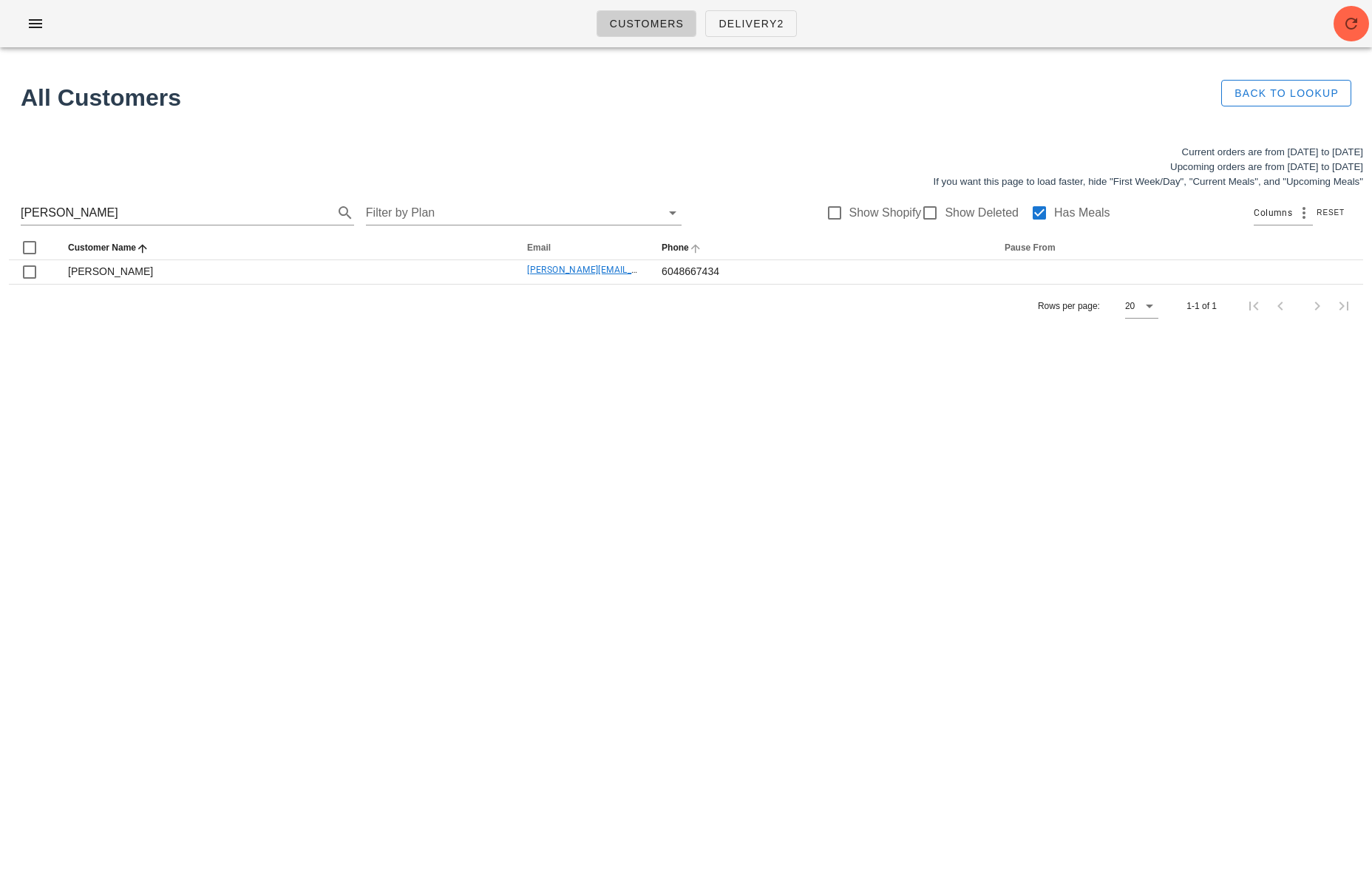
copy tr "[PERSON_NAME][EMAIL_ADDRESS][DOMAIN_NAME]"
drag, startPoint x: 134, startPoint y: 212, endPoint x: -17, endPoint y: 207, distance: 151.1
click at [0, 207] on html "Customers Delivery2 All Customers Back to Lookup Current orders are from [DATE]…" at bounding box center [686, 438] width 1372 height 876
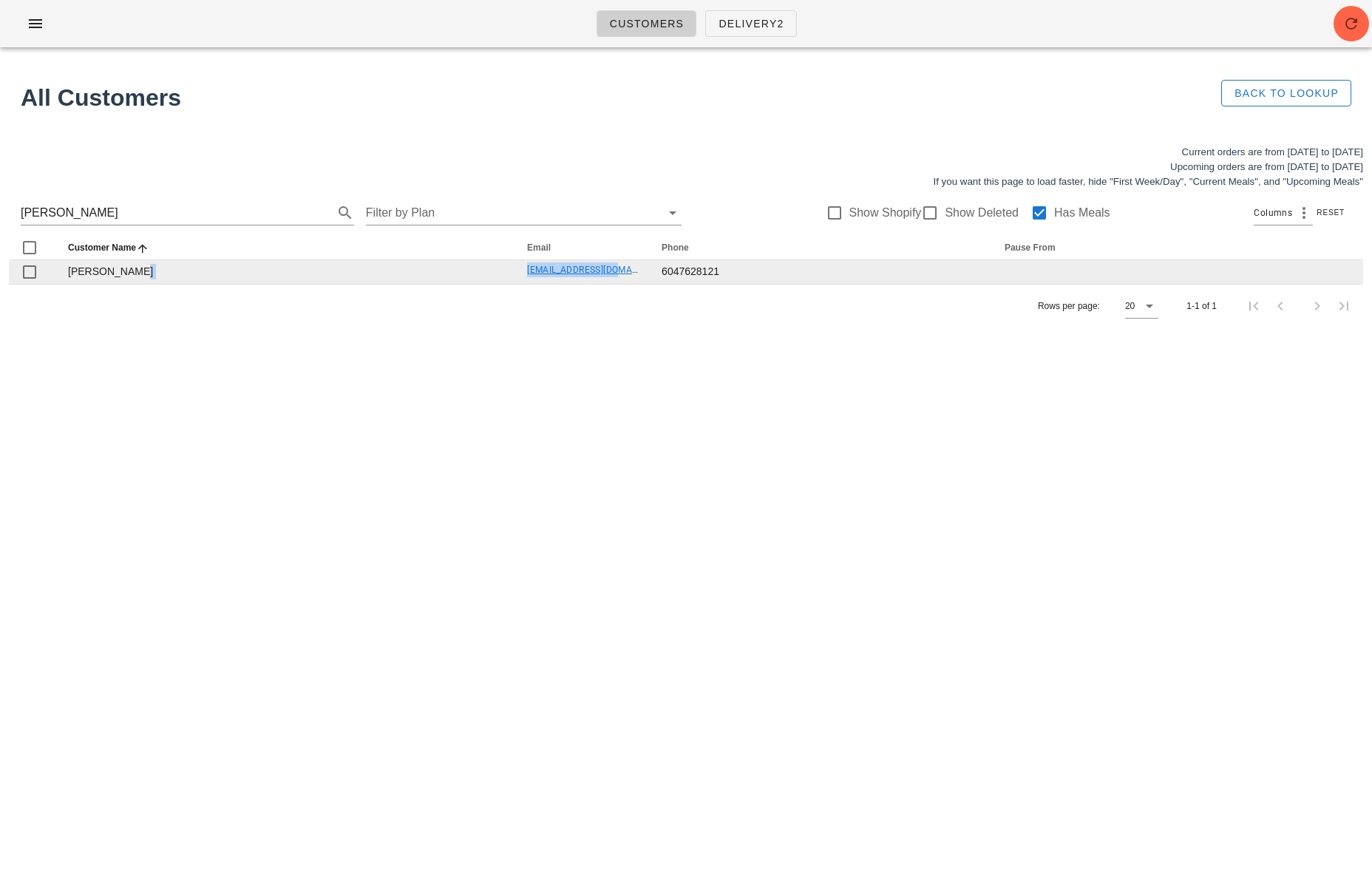
drag, startPoint x: 482, startPoint y: 273, endPoint x: 620, endPoint y: 264, distance: 138.3
click at [621, 264] on tr "[PERSON_NAME] [PERSON_NAME][EMAIL_ADDRESS][DOMAIN_NAME] 6047628121" at bounding box center [686, 273] width 1354 height 24
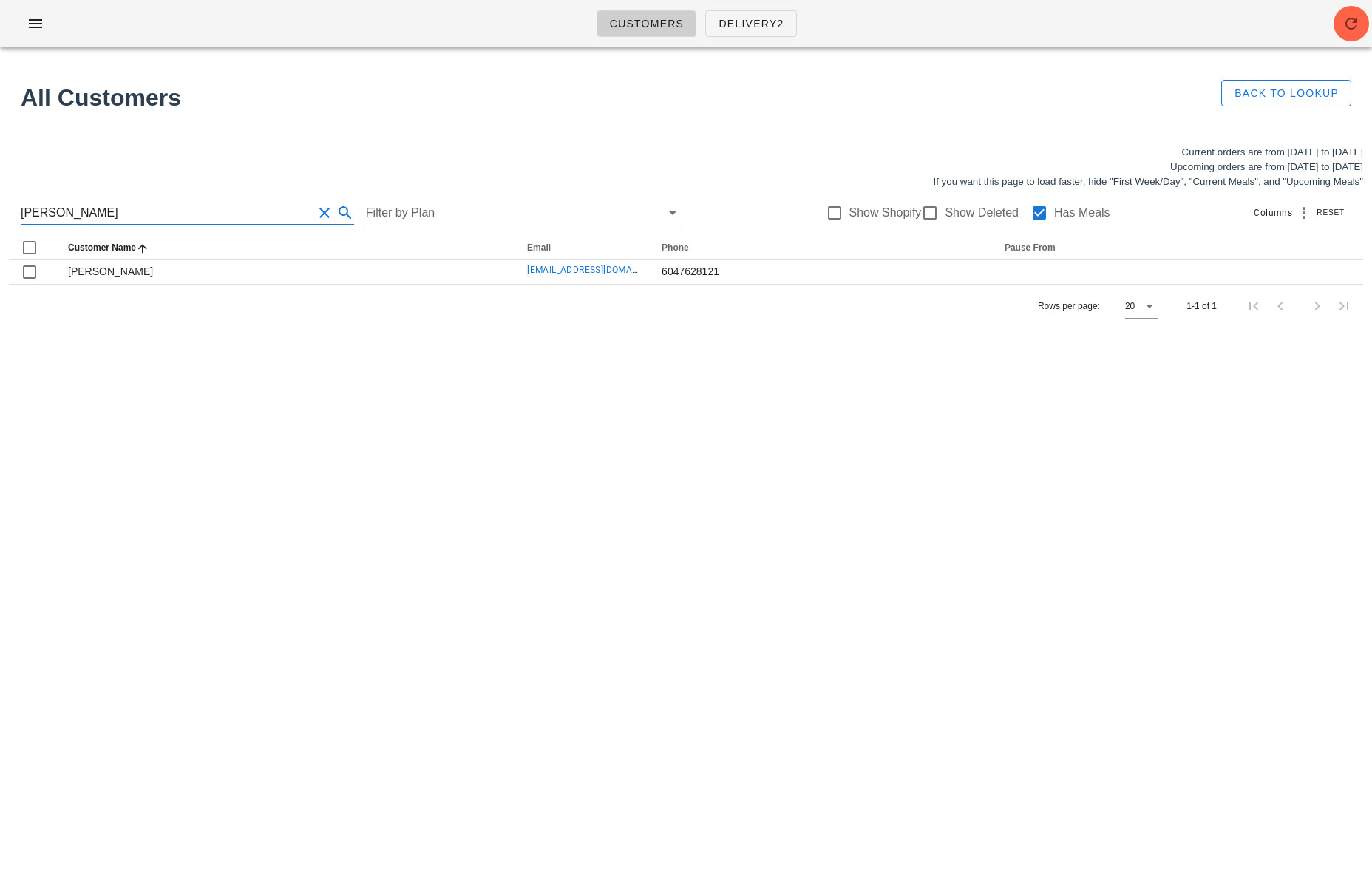
drag, startPoint x: 128, startPoint y: 219, endPoint x: -30, endPoint y: 207, distance: 158.5
click at [0, 207] on html "Customers Delivery2 All Customers Back to Lookup Current orders are from [DATE]…" at bounding box center [686, 438] width 1372 height 876
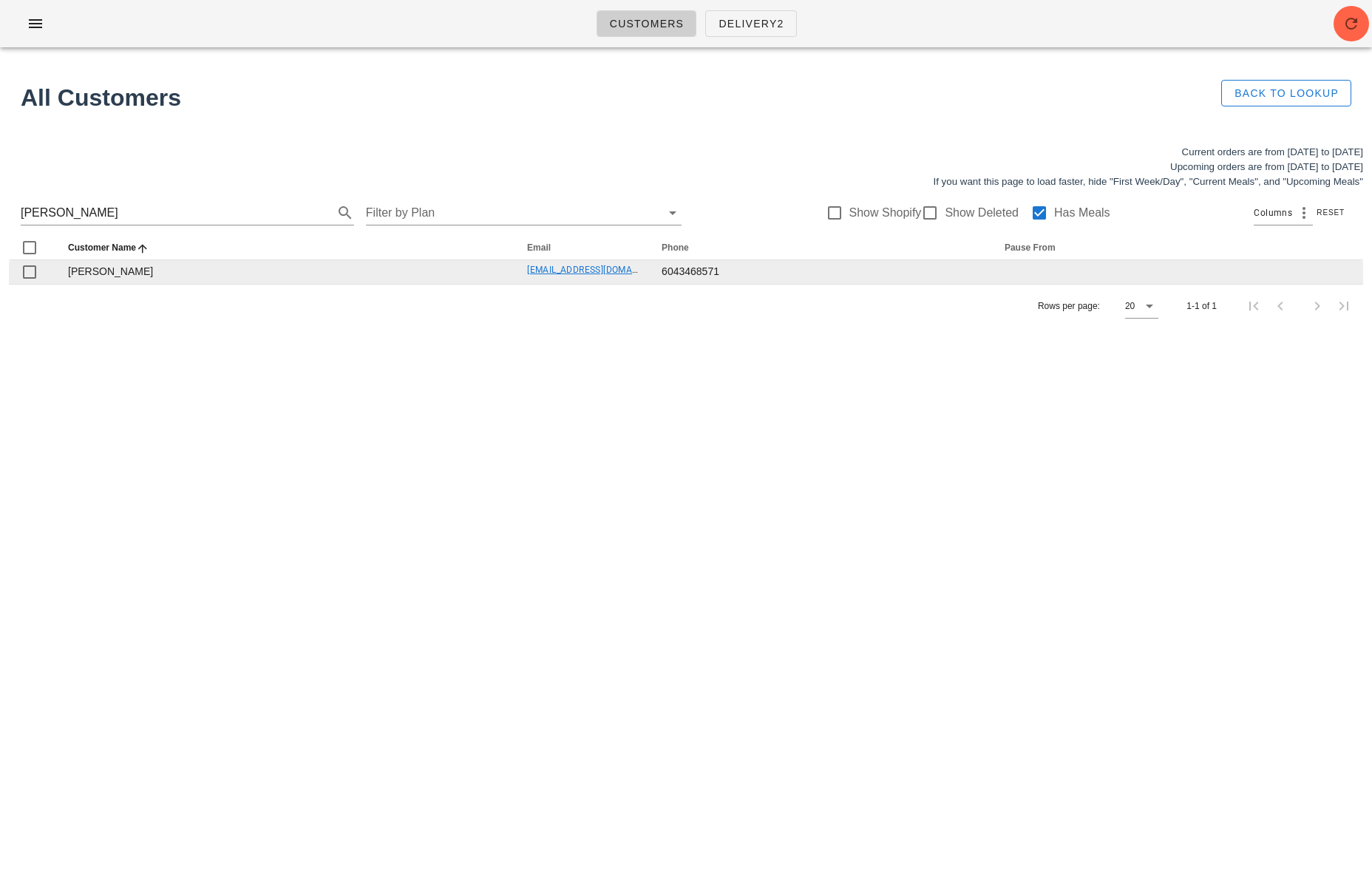
drag, startPoint x: 497, startPoint y: 272, endPoint x: 632, endPoint y: 267, distance: 135.1
click at [635, 267] on tr "[PERSON_NAME] [EMAIL_ADDRESS][DOMAIN_NAME] 6043468571" at bounding box center [686, 273] width 1354 height 24
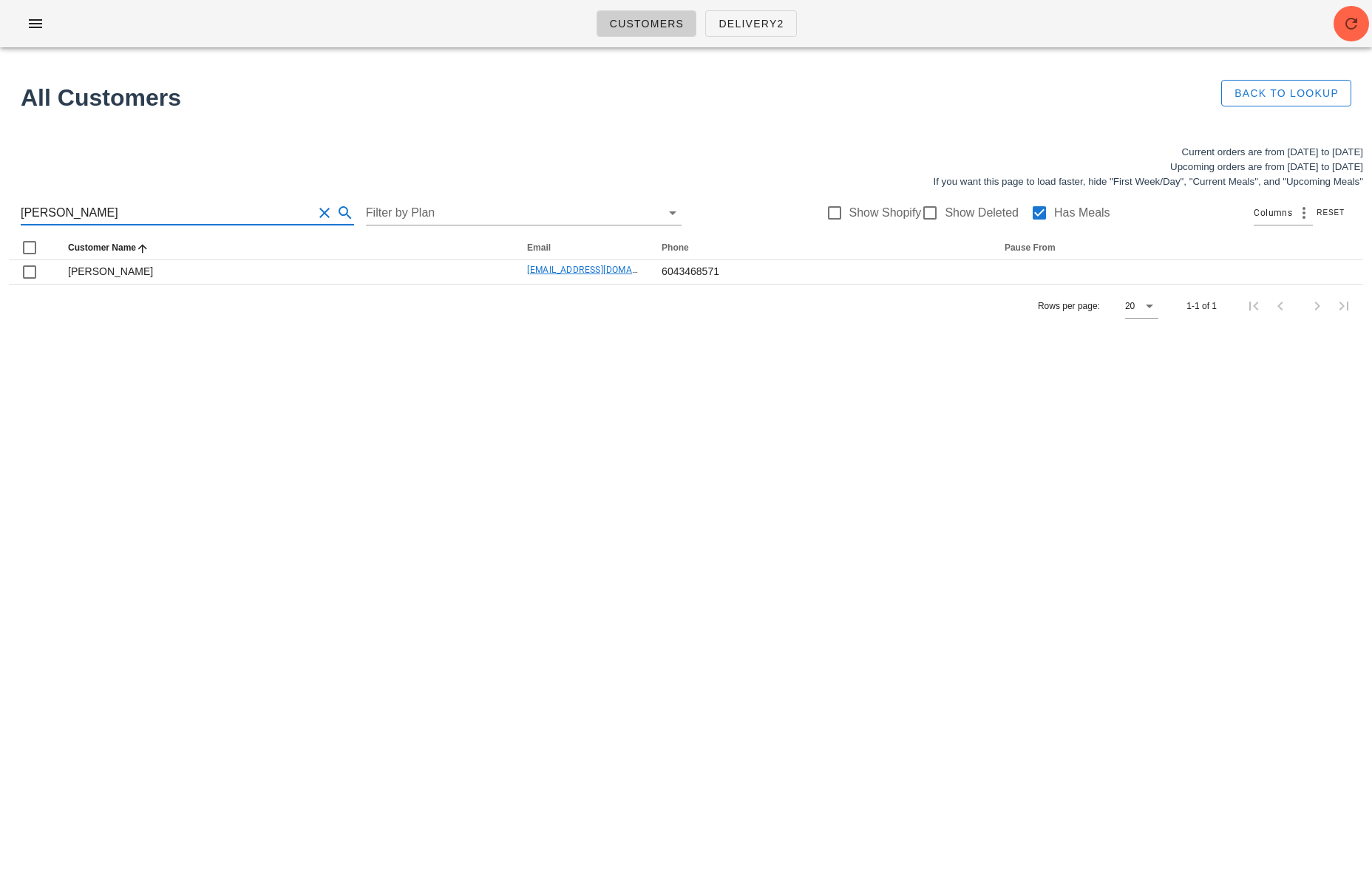
drag, startPoint x: 114, startPoint y: 214, endPoint x: -30, endPoint y: 201, distance: 144.6
click at [0, 201] on html "Customers Delivery2 All Customers Back to Lookup Current orders are from [DATE]…" at bounding box center [686, 438] width 1372 height 876
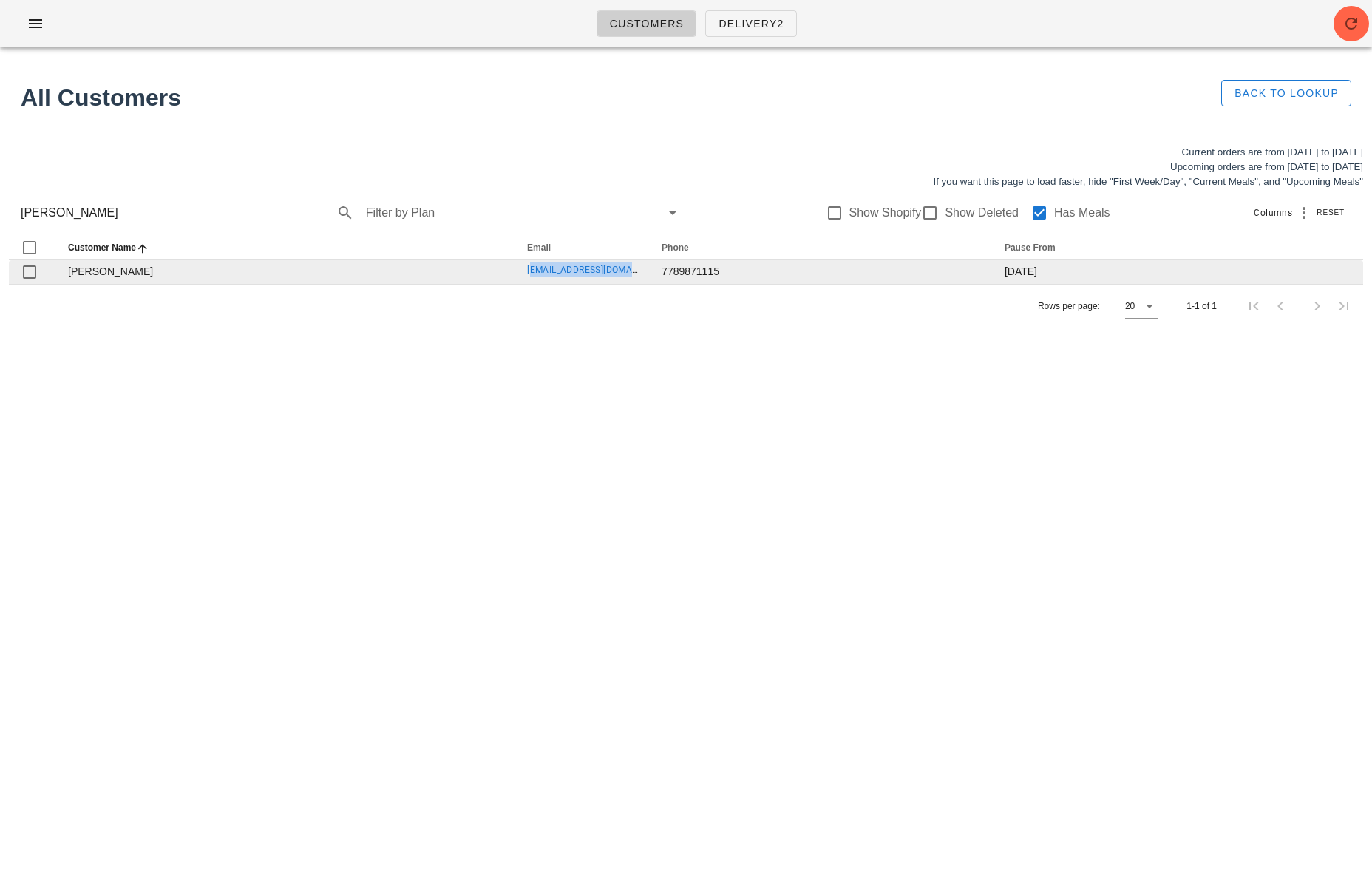
drag, startPoint x: 516, startPoint y: 268, endPoint x: 683, endPoint y: 263, distance: 167.1
click at [689, 262] on tr "[PERSON_NAME] [EMAIL_ADDRESS][DOMAIN_NAME] 7789871115 [DATE]" at bounding box center [686, 273] width 1354 height 24
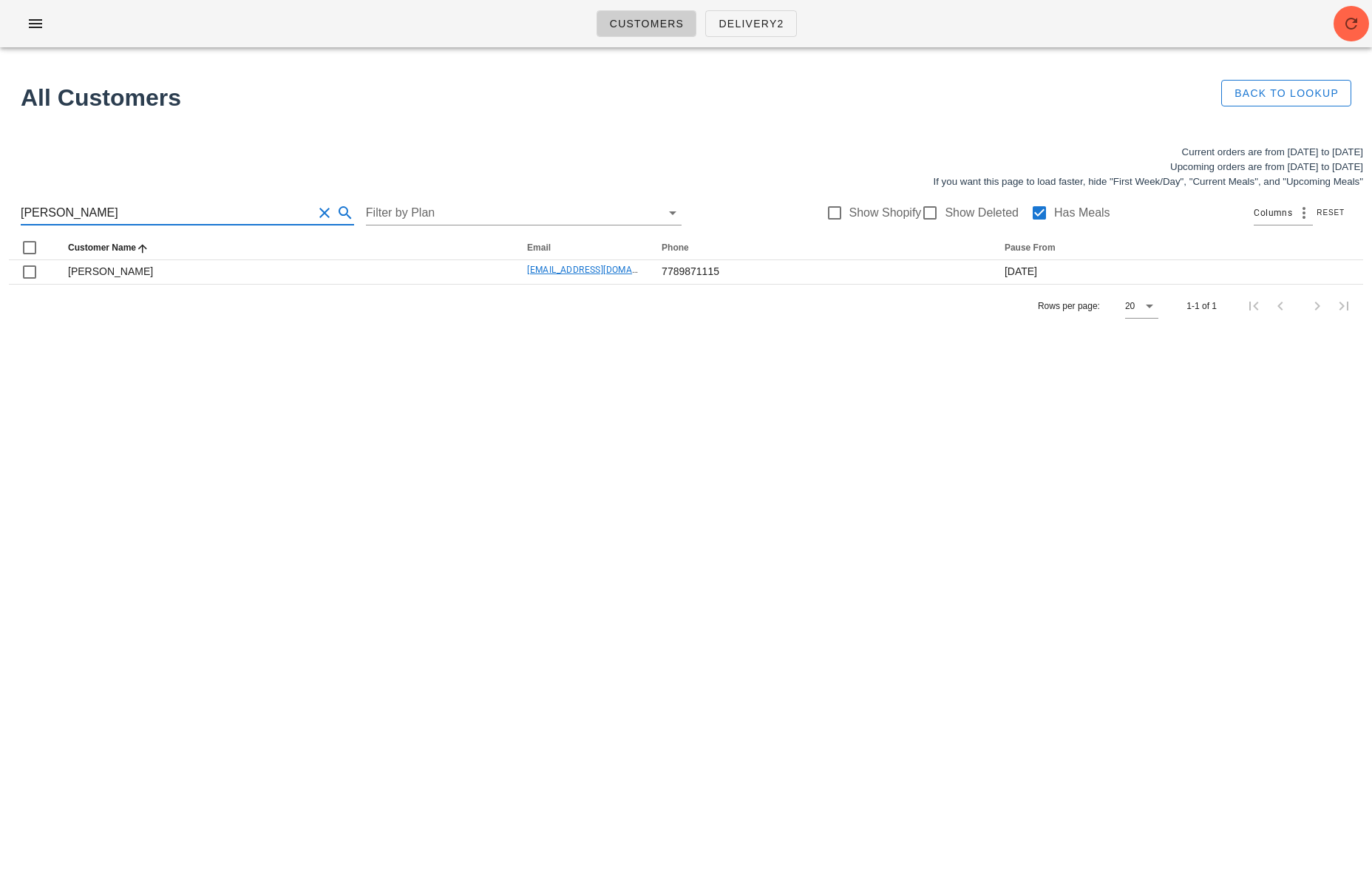
scroll to position [1, 0]
drag, startPoint x: 177, startPoint y: 223, endPoint x: -9, endPoint y: 213, distance: 186.3
click at [0, 213] on html "Customers Delivery2 All Customers Back to Lookup Current orders are from [DATE]…" at bounding box center [686, 438] width 1372 height 876
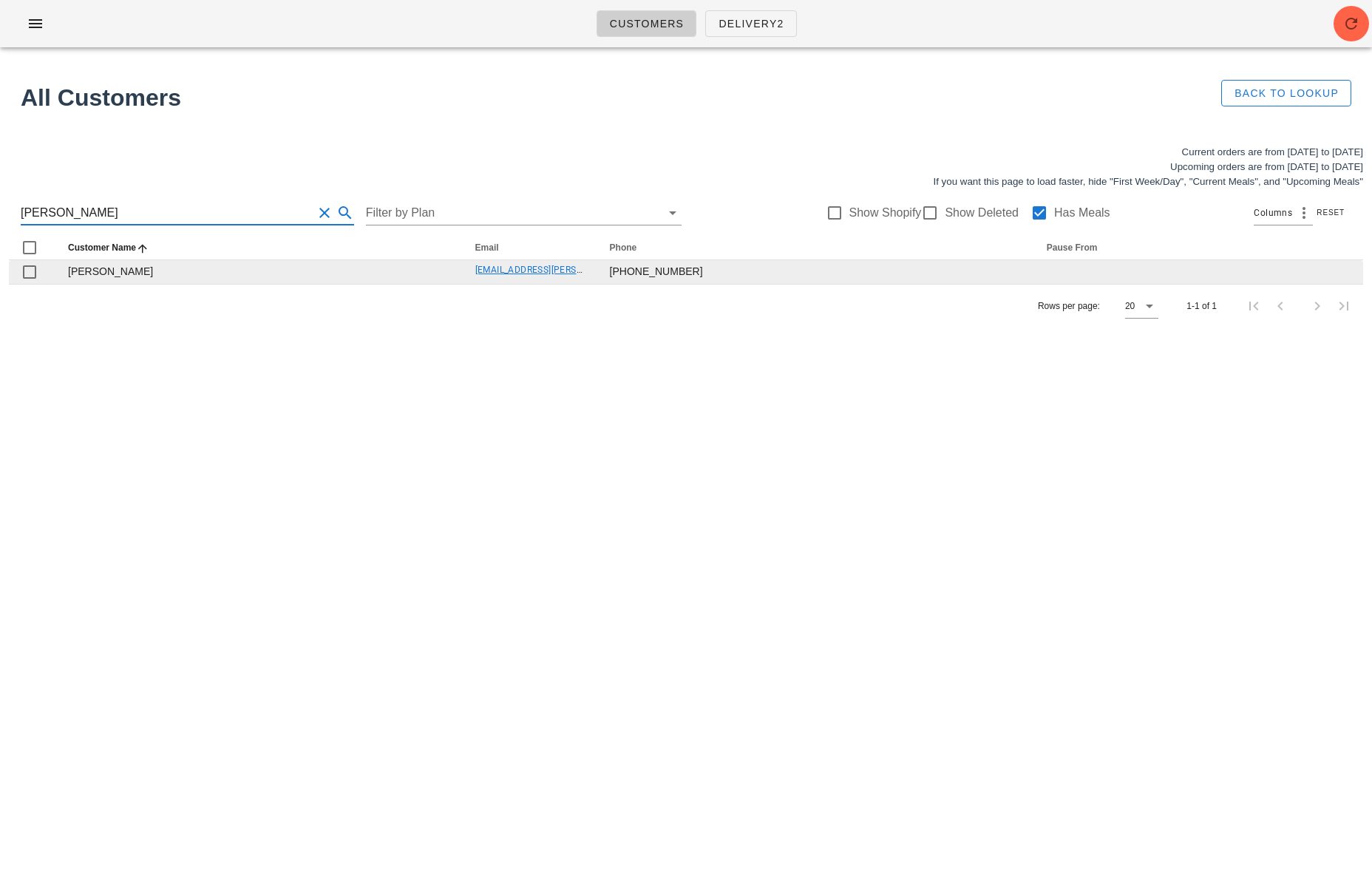
type input "[PERSON_NAME]"
drag, startPoint x: 480, startPoint y: 268, endPoint x: 640, endPoint y: 267, distance: 160.0
click at [643, 267] on tr "[PERSON_NAME] [EMAIL_ADDRESS][PERSON_NAME][DOMAIN_NAME] [PHONE_NUMBER]" at bounding box center [686, 273] width 1354 height 24
